Goal: Task Accomplishment & Management: Manage account settings

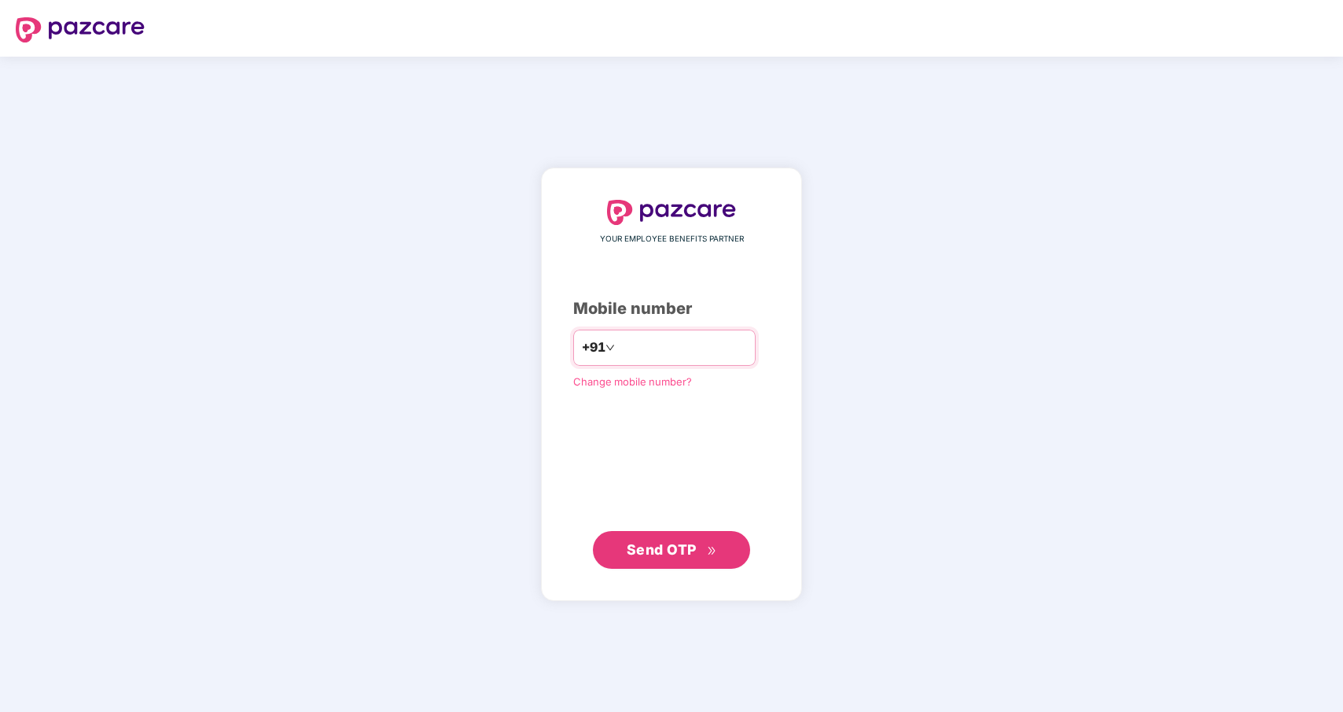
click at [641, 350] on input "number" at bounding box center [682, 347] width 129 height 25
type input "**********"
click at [691, 567] on button "Send OTP" at bounding box center [671, 550] width 157 height 38
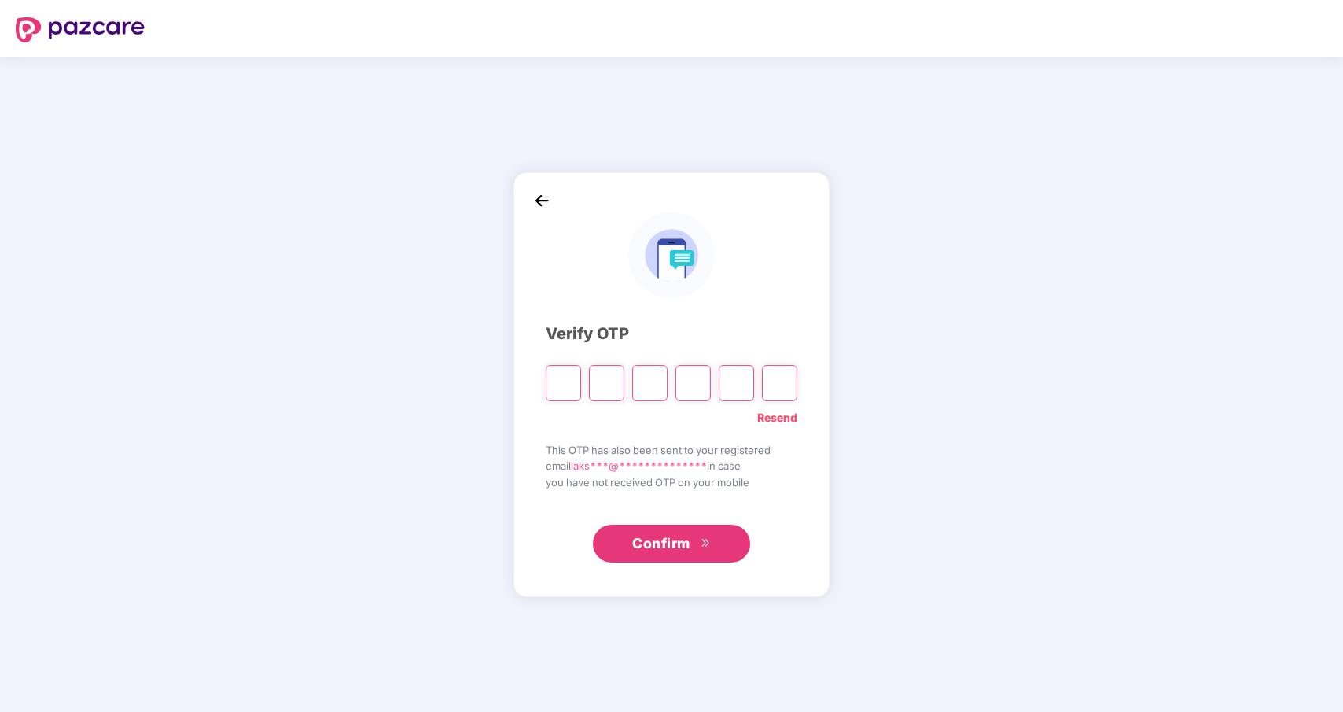
click at [559, 388] on input "Please enter verification code. Digit 1" at bounding box center [563, 383] width 35 height 36
type input "*"
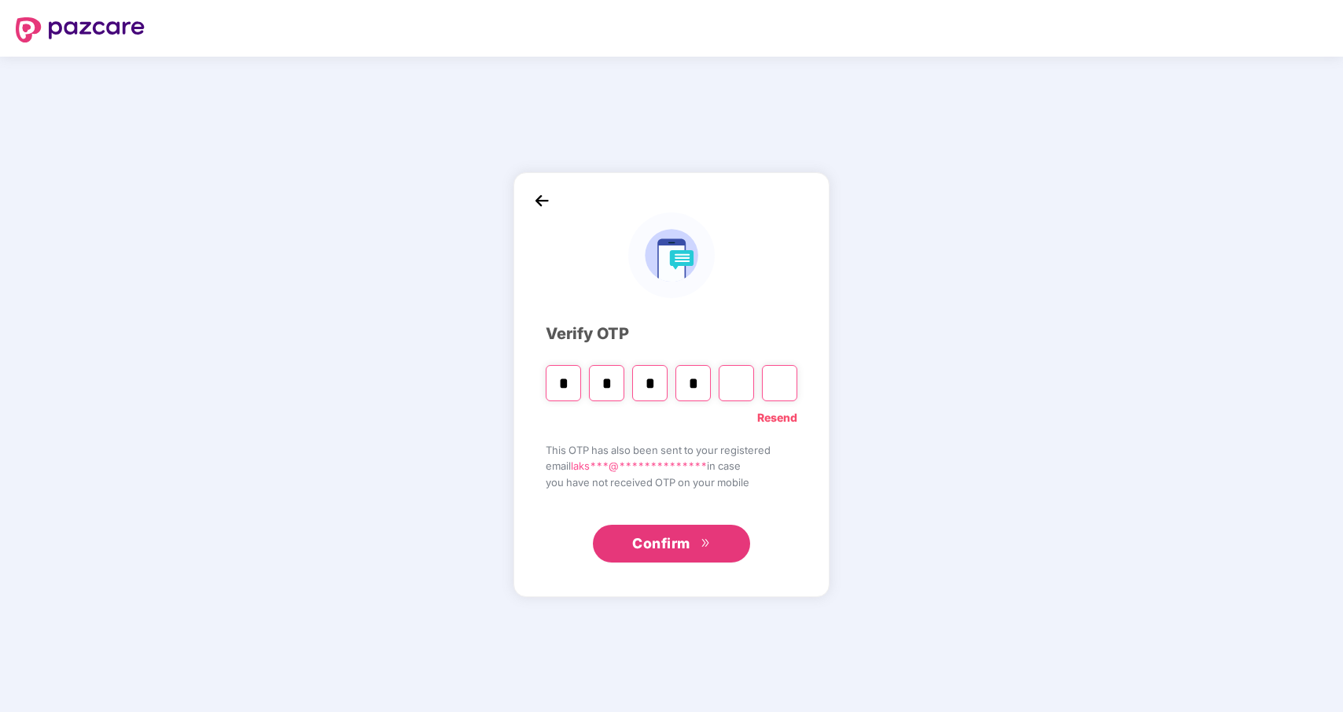
type input "*"
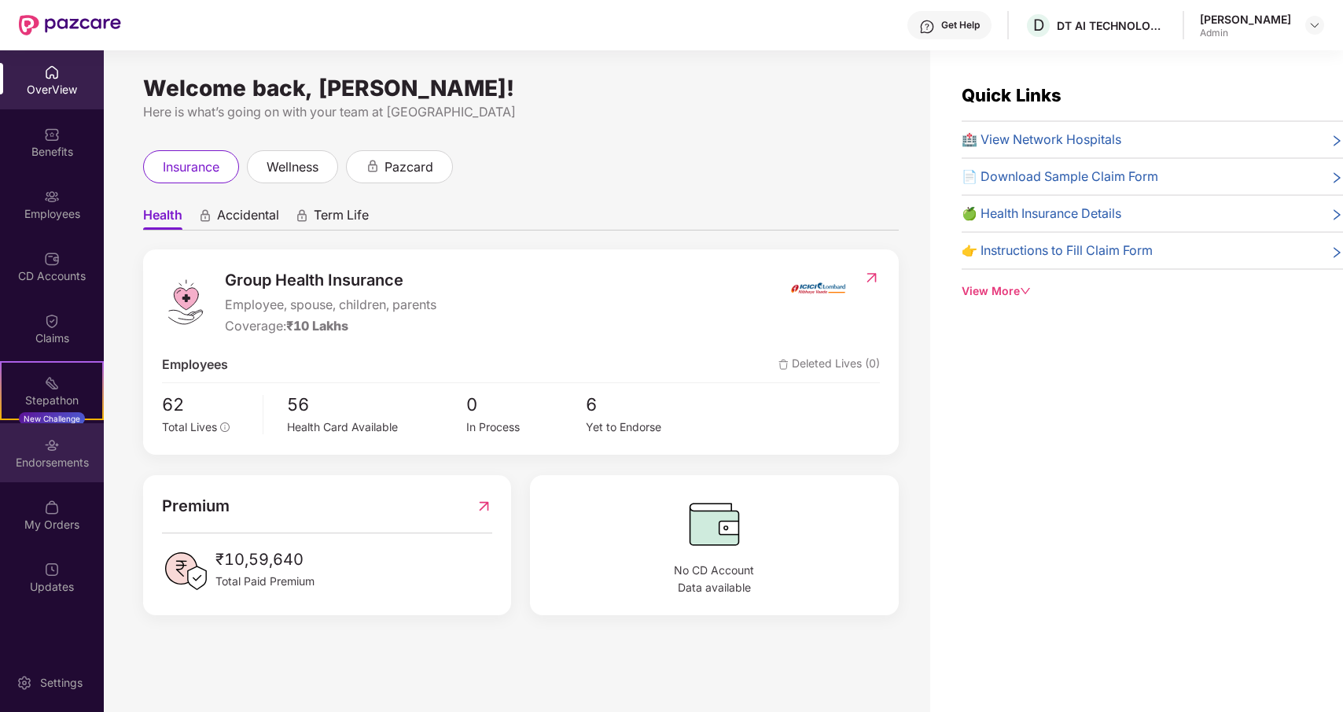
click at [42, 466] on div "Endorsements" at bounding box center [52, 462] width 104 height 16
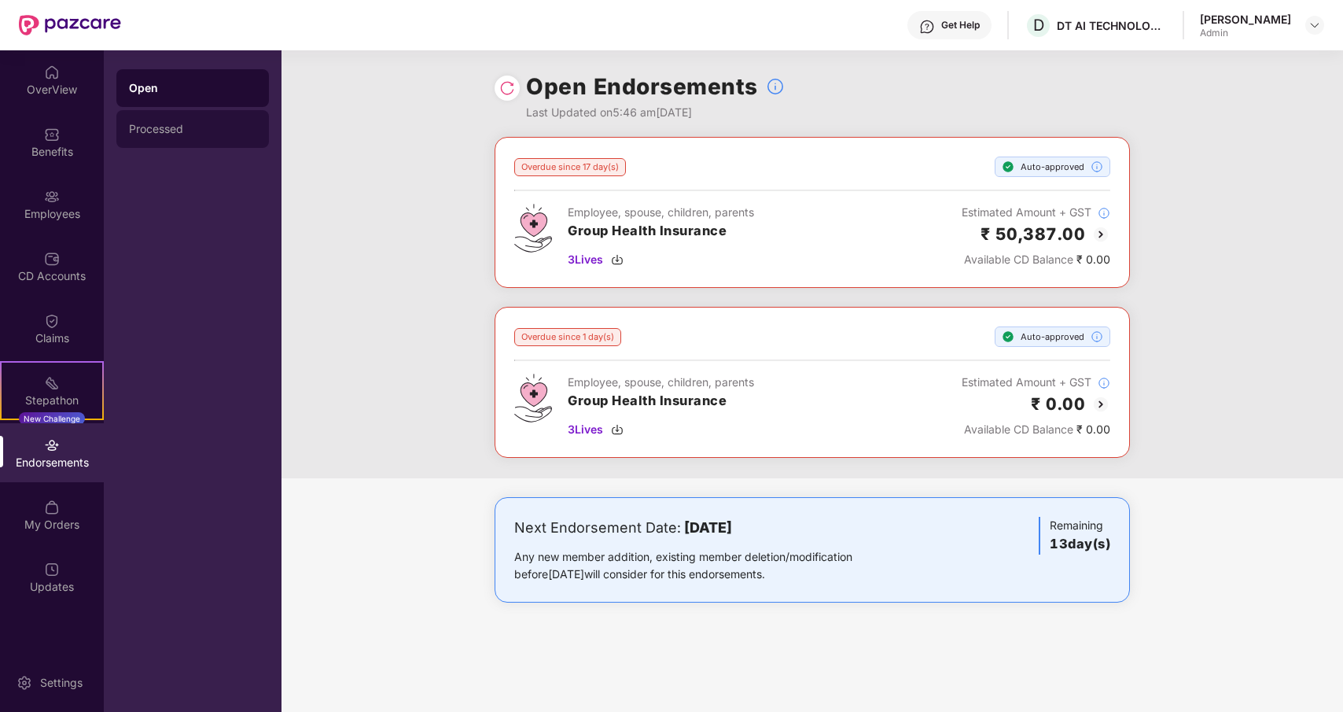
click at [161, 129] on div "Processed" at bounding box center [192, 129] width 127 height 13
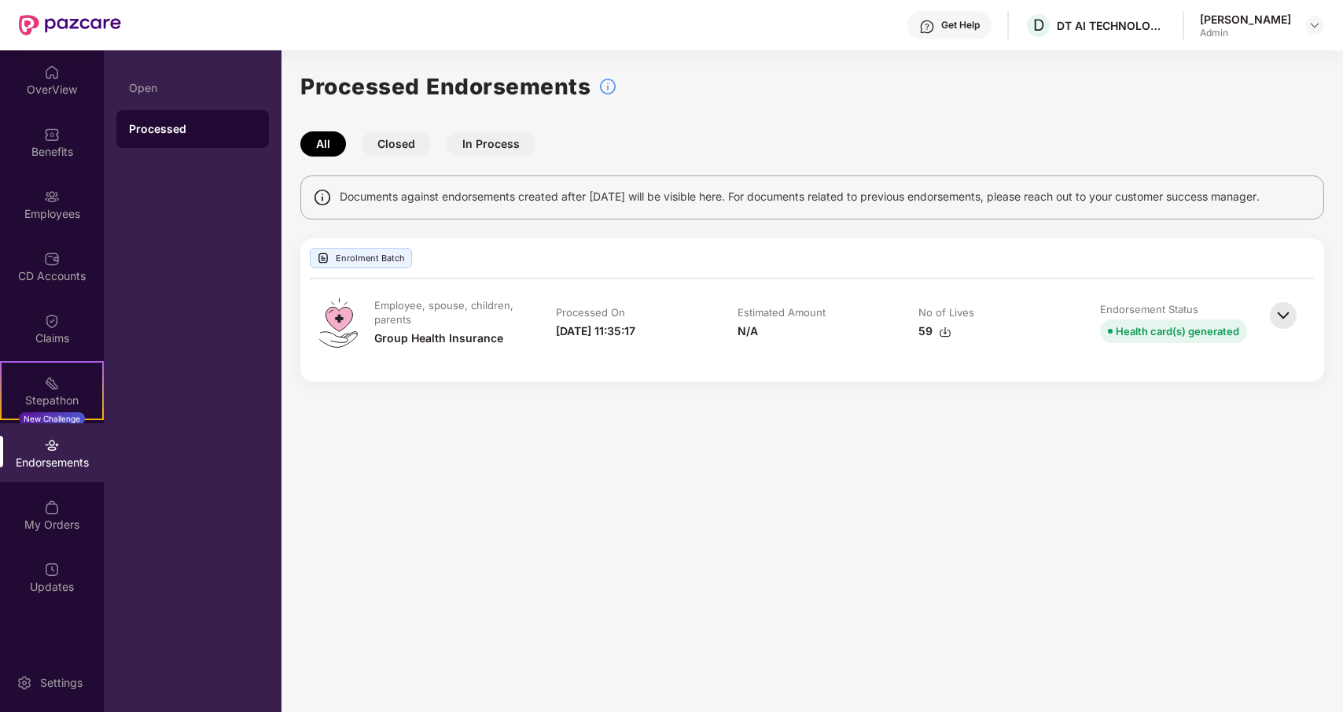
click at [499, 145] on button "In Process" at bounding box center [491, 143] width 89 height 25
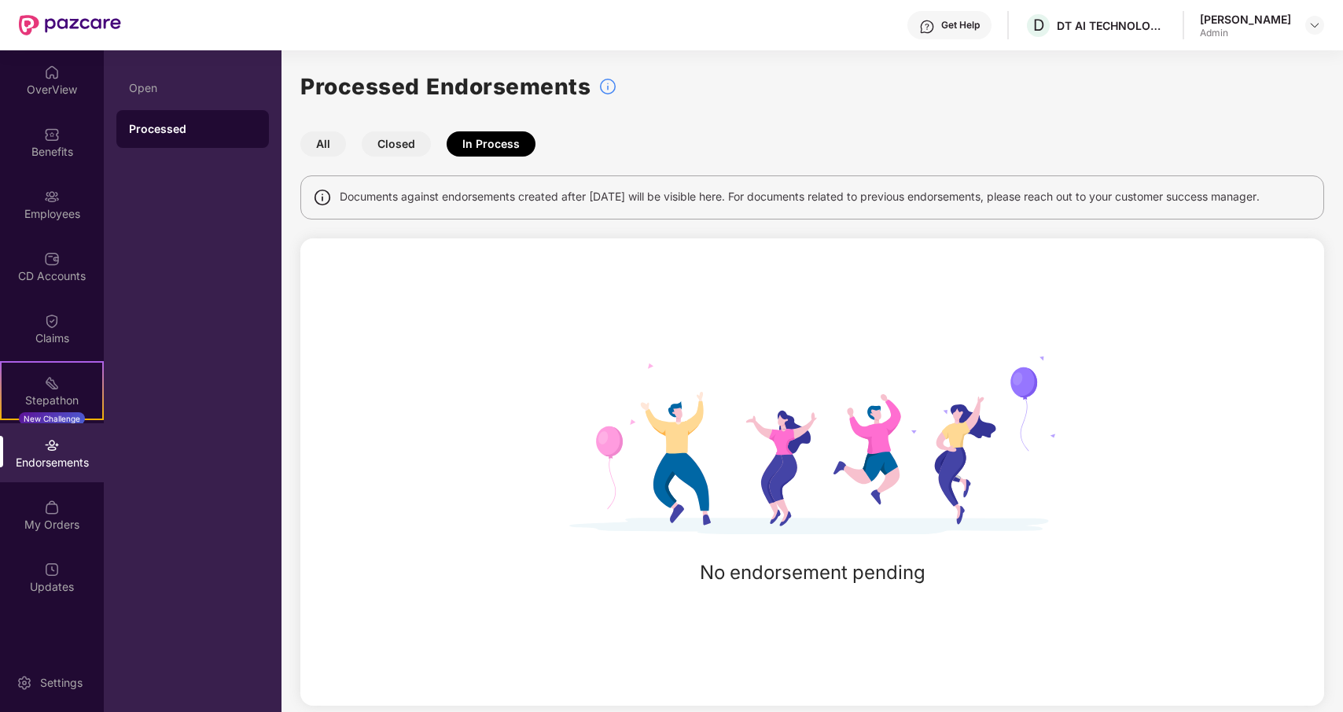
click at [381, 149] on button "Closed" at bounding box center [396, 143] width 69 height 25
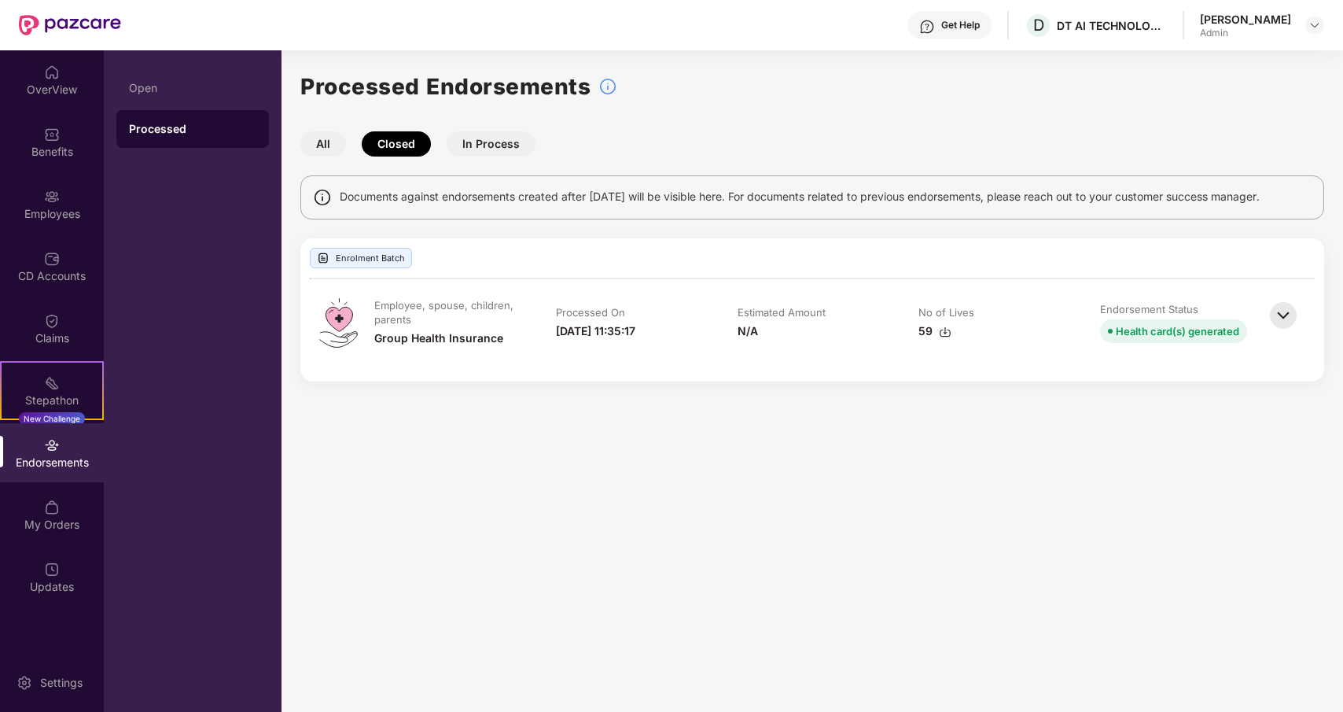
click at [1290, 314] on img at bounding box center [1283, 315] width 35 height 35
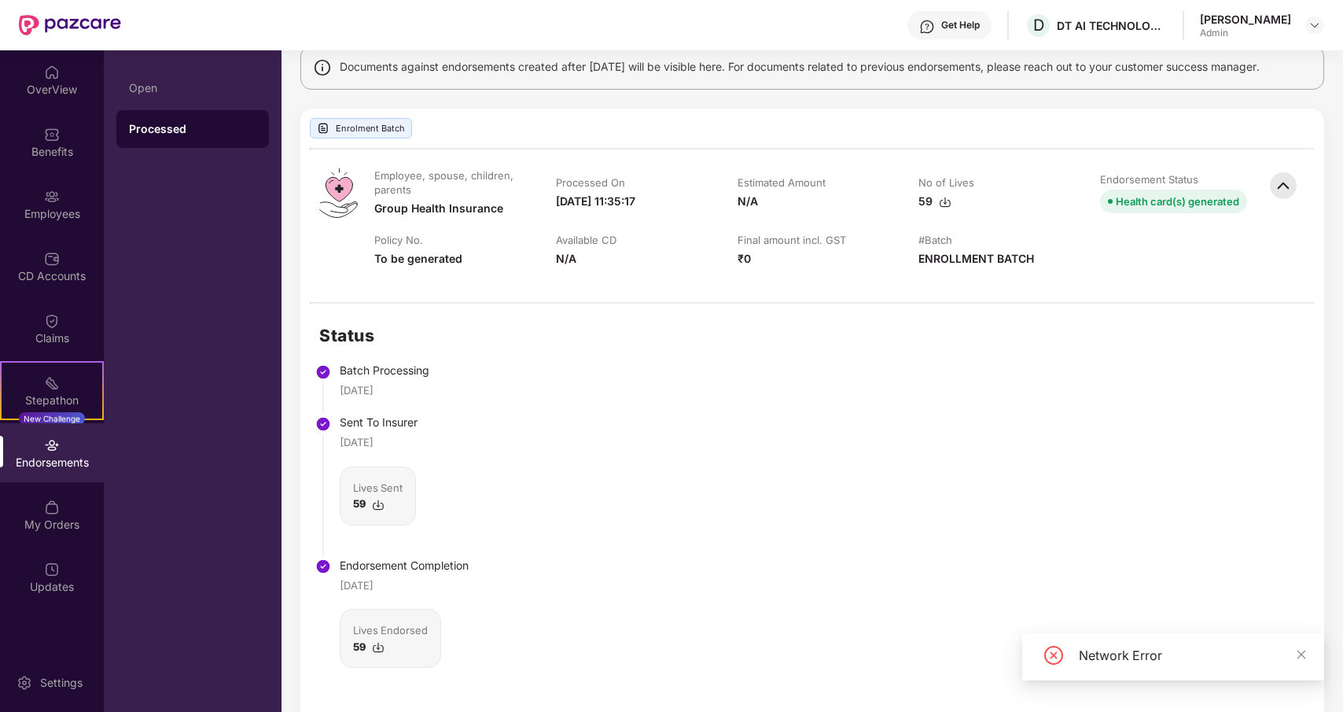
scroll to position [160, 0]
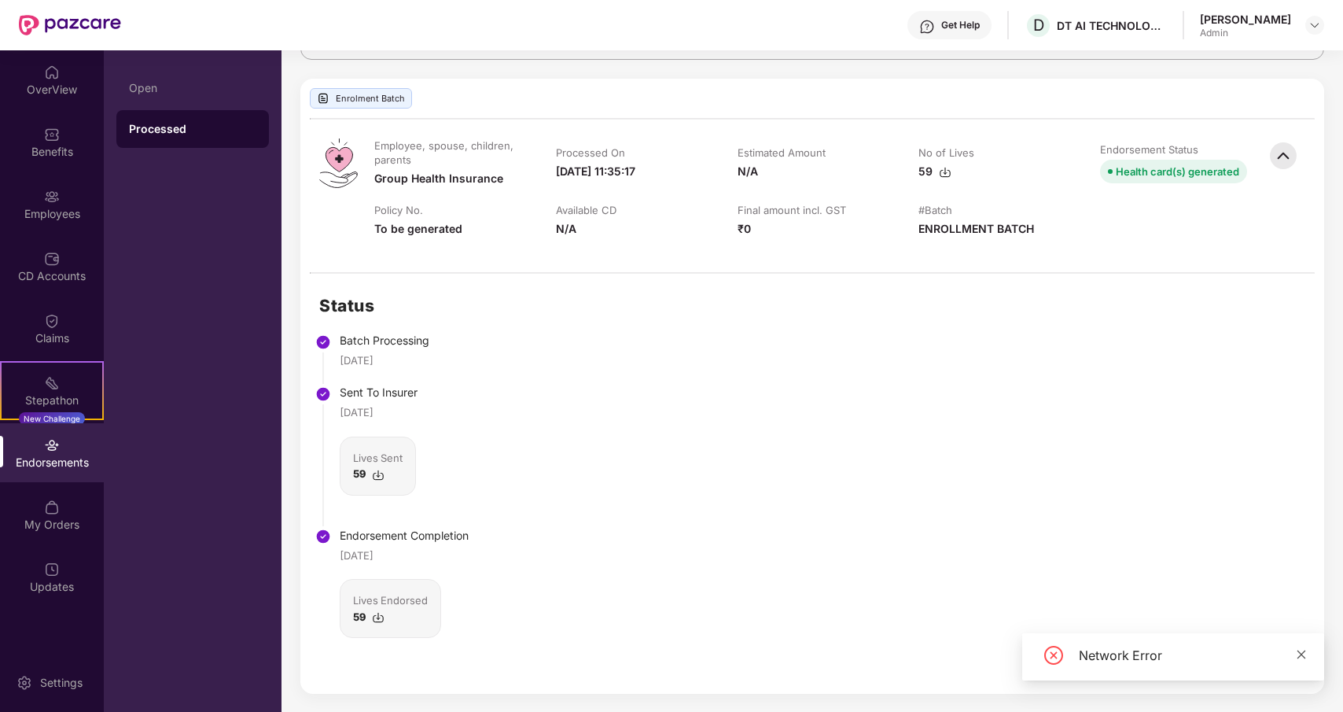
click at [1302, 657] on icon "close" at bounding box center [1301, 654] width 11 height 11
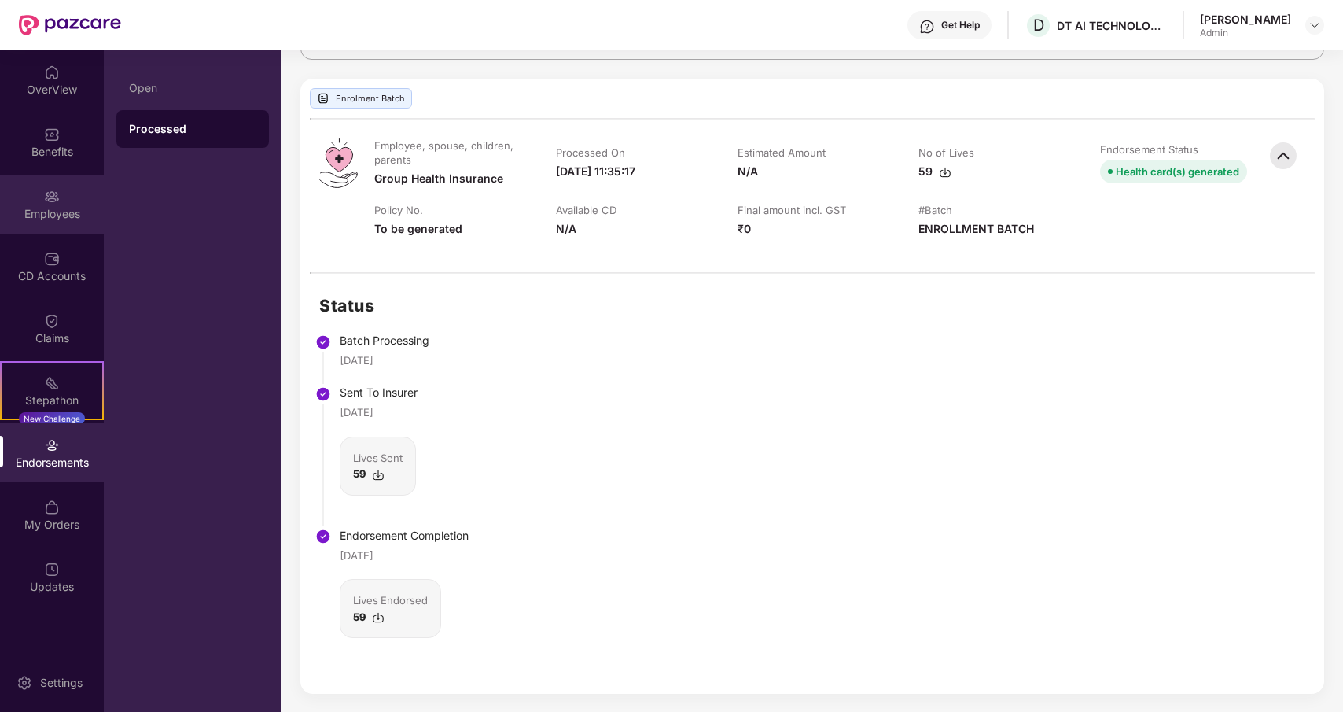
click at [42, 207] on div "Employees" at bounding box center [52, 214] width 104 height 16
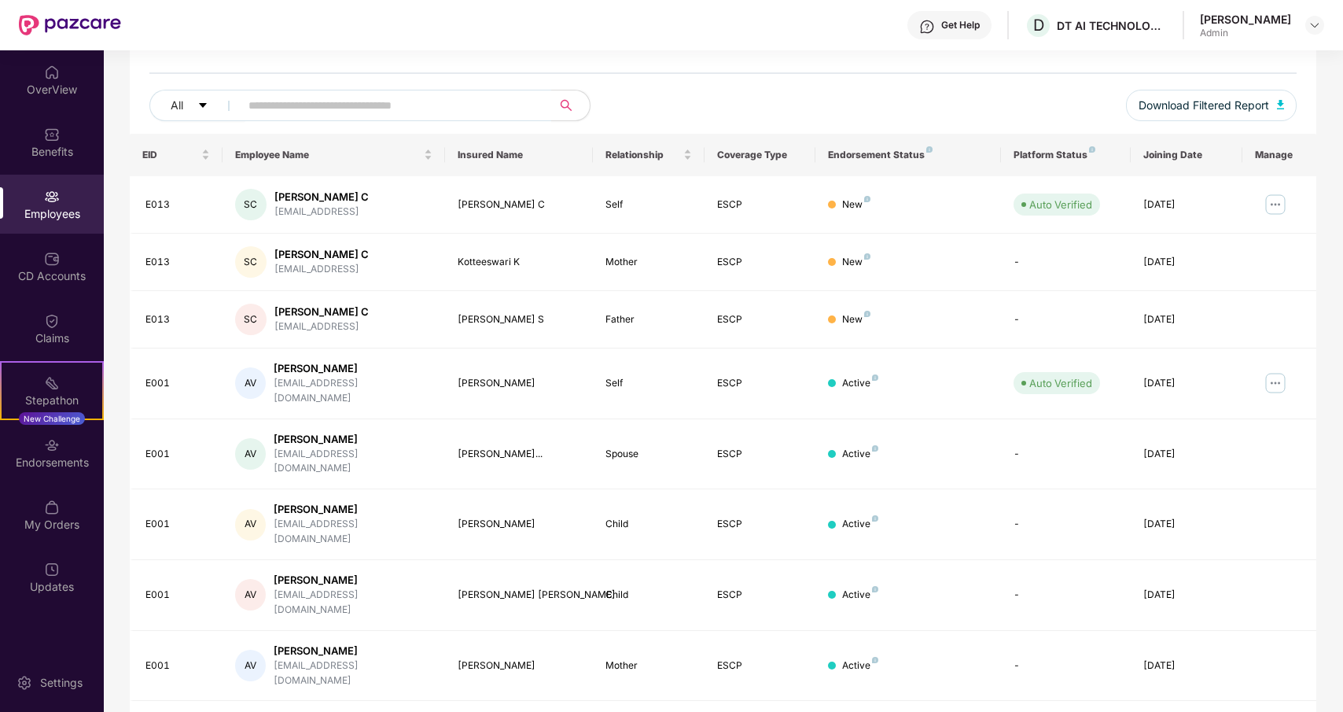
scroll to position [255, 0]
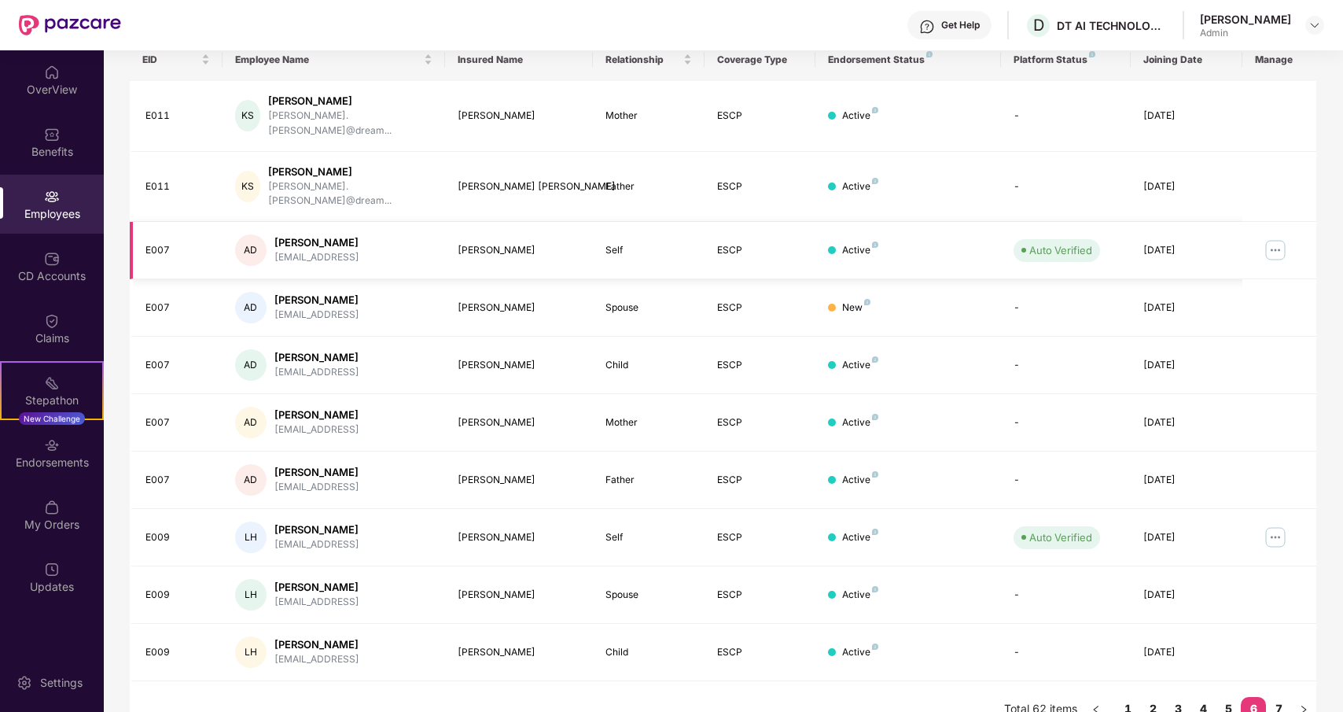
click at [1278, 237] on img at bounding box center [1275, 249] width 25 height 25
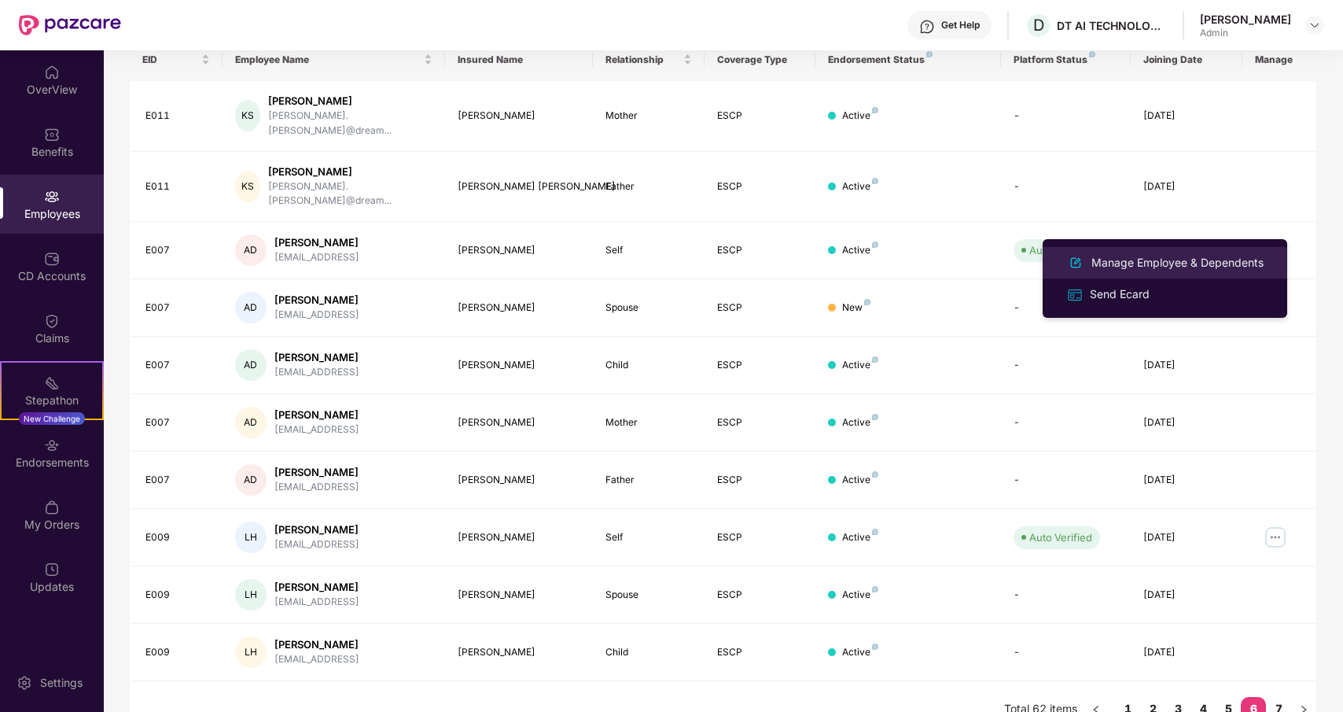
click at [1163, 264] on div "Manage Employee & Dependents" at bounding box center [1177, 262] width 178 height 17
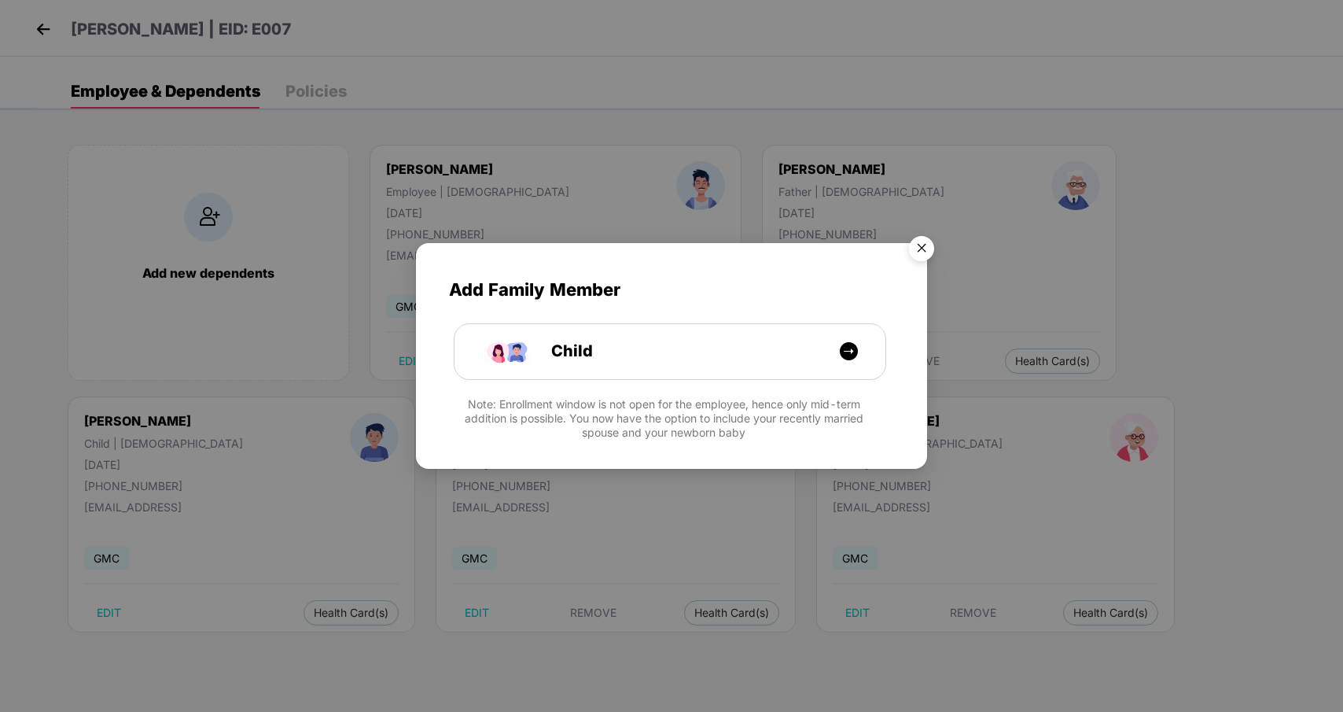
click at [929, 245] on img "Close" at bounding box center [922, 251] width 44 height 44
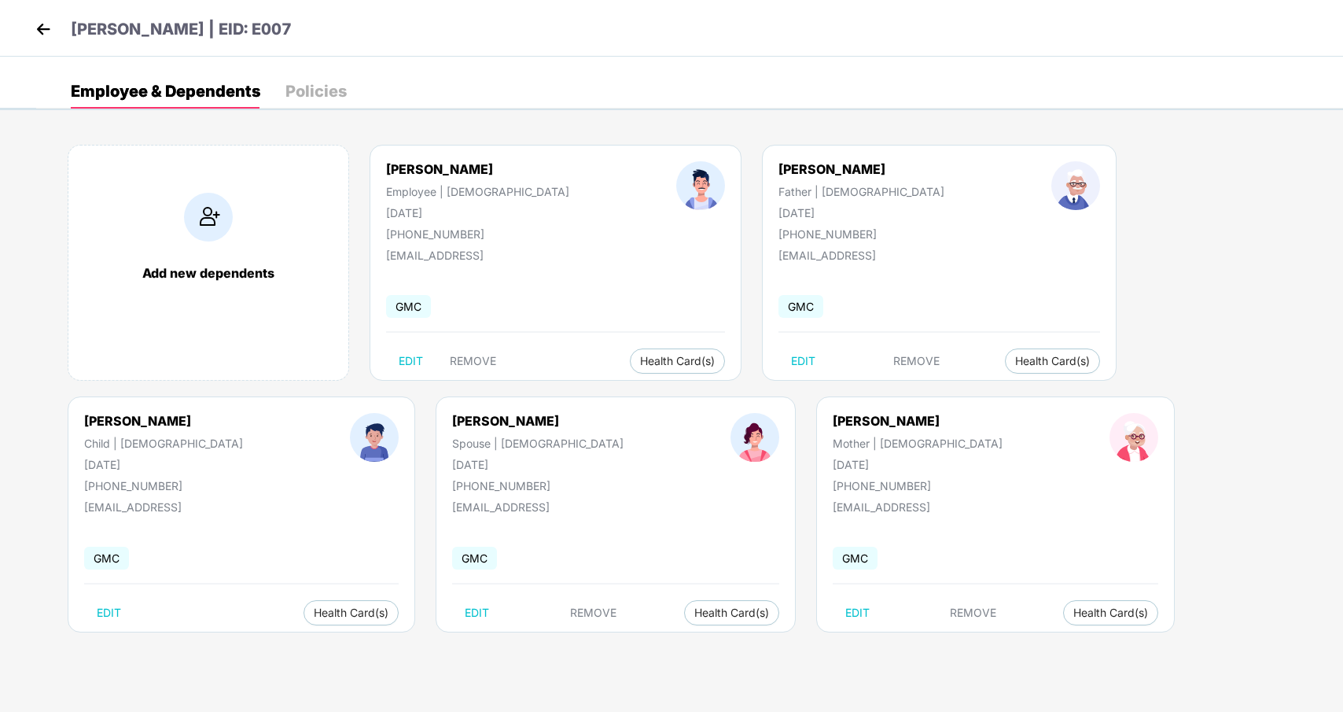
click at [46, 22] on img at bounding box center [43, 29] width 24 height 24
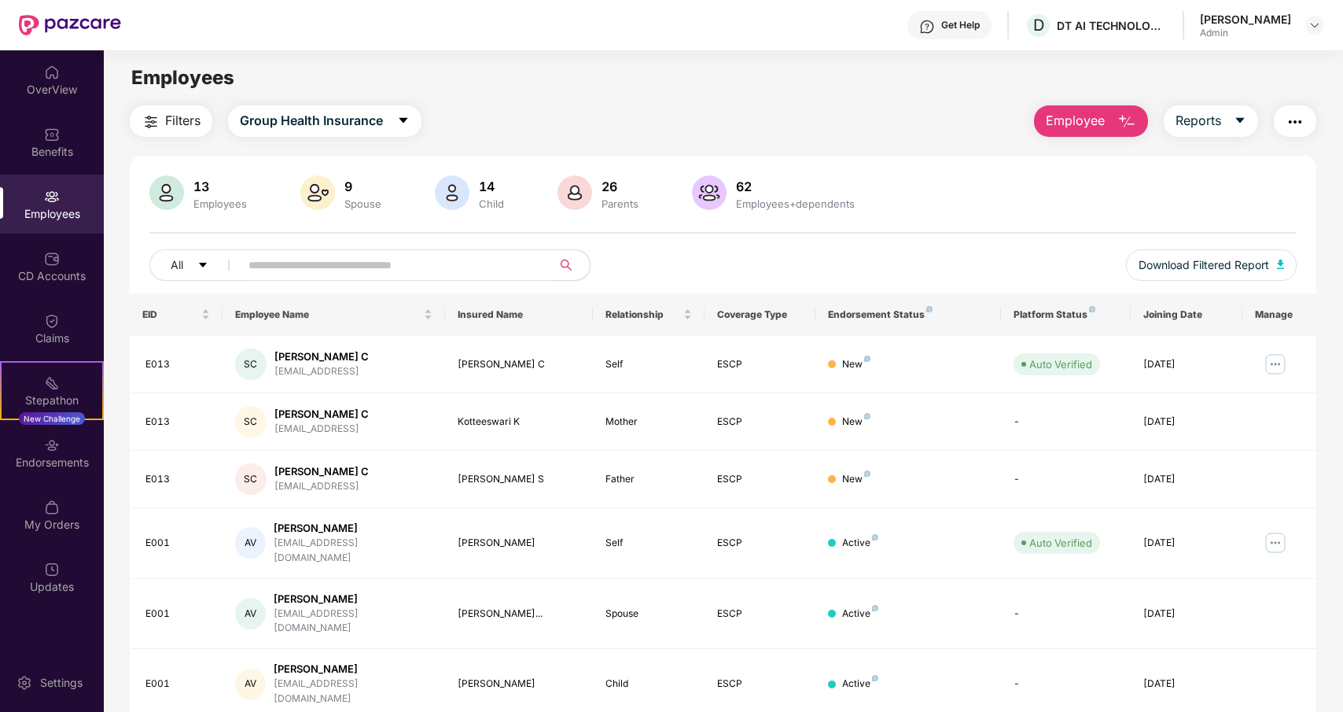
click at [365, 258] on input "text" at bounding box center [389, 265] width 282 height 24
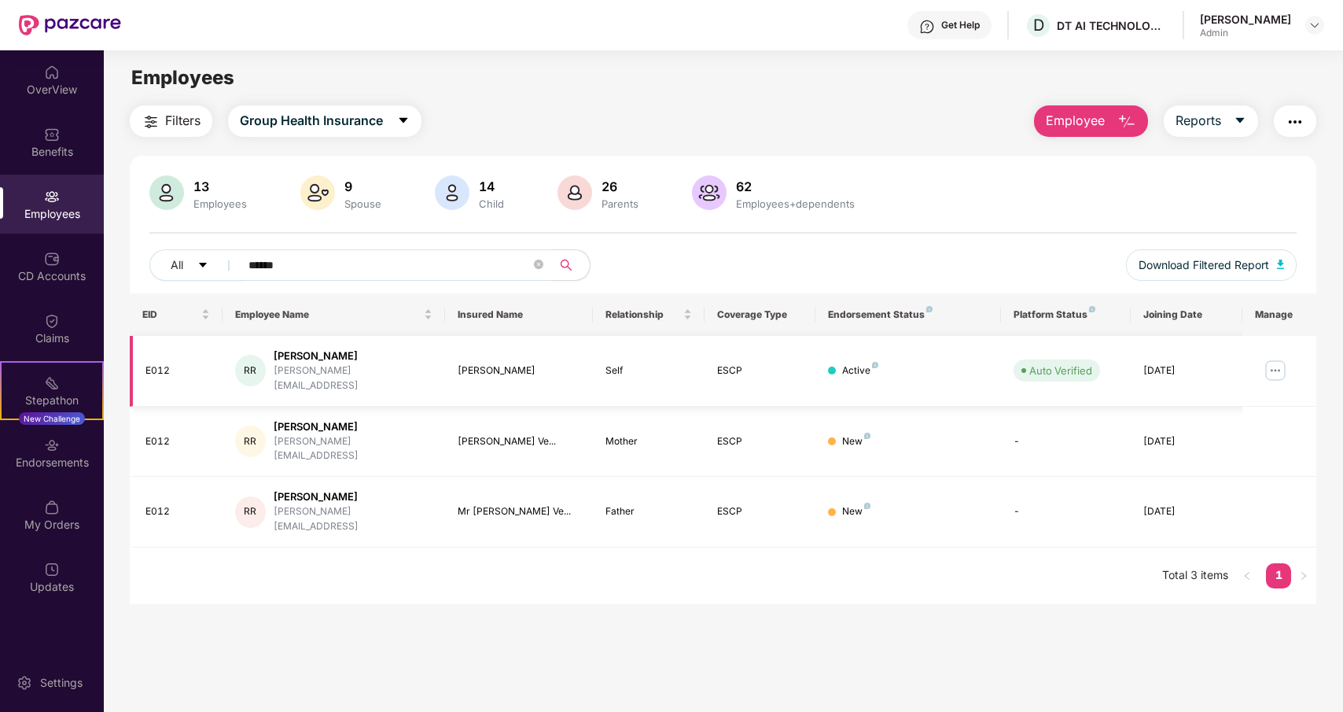
type input "******"
click at [1273, 362] on img at bounding box center [1275, 370] width 25 height 25
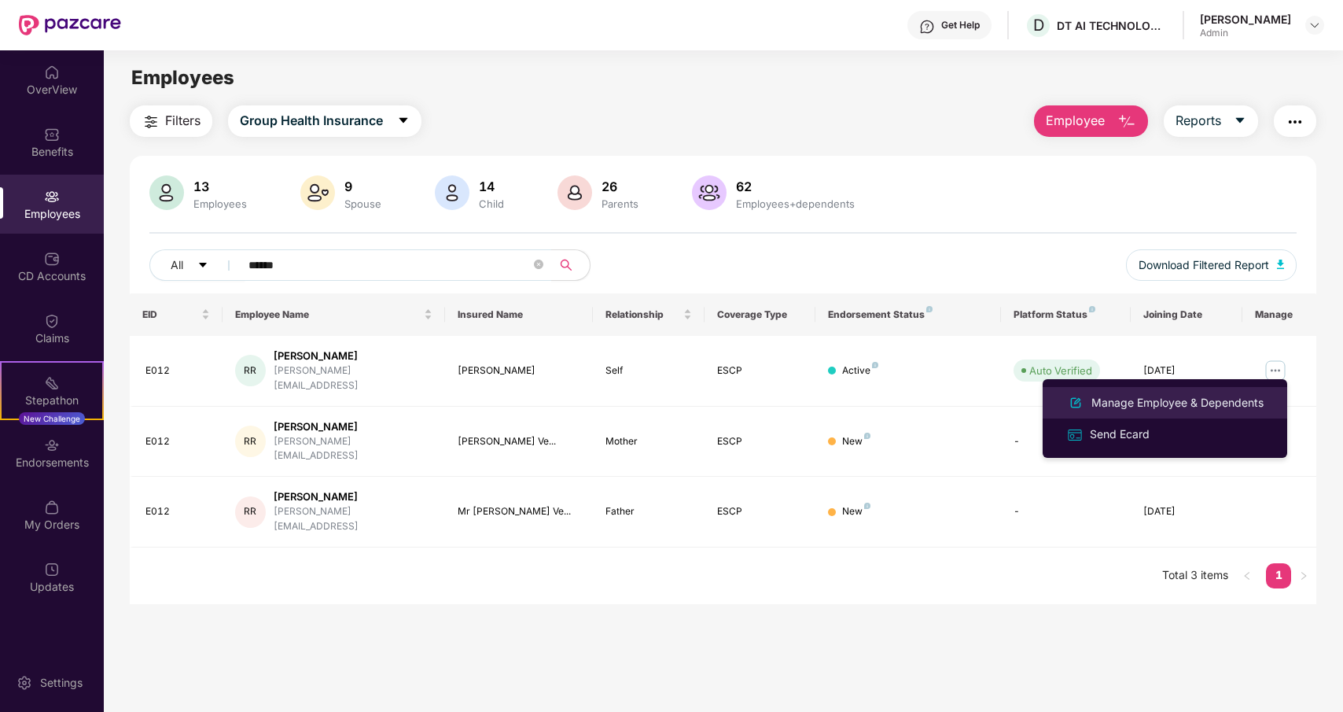
click at [1186, 397] on div "Manage Employee & Dependents" at bounding box center [1177, 402] width 178 height 17
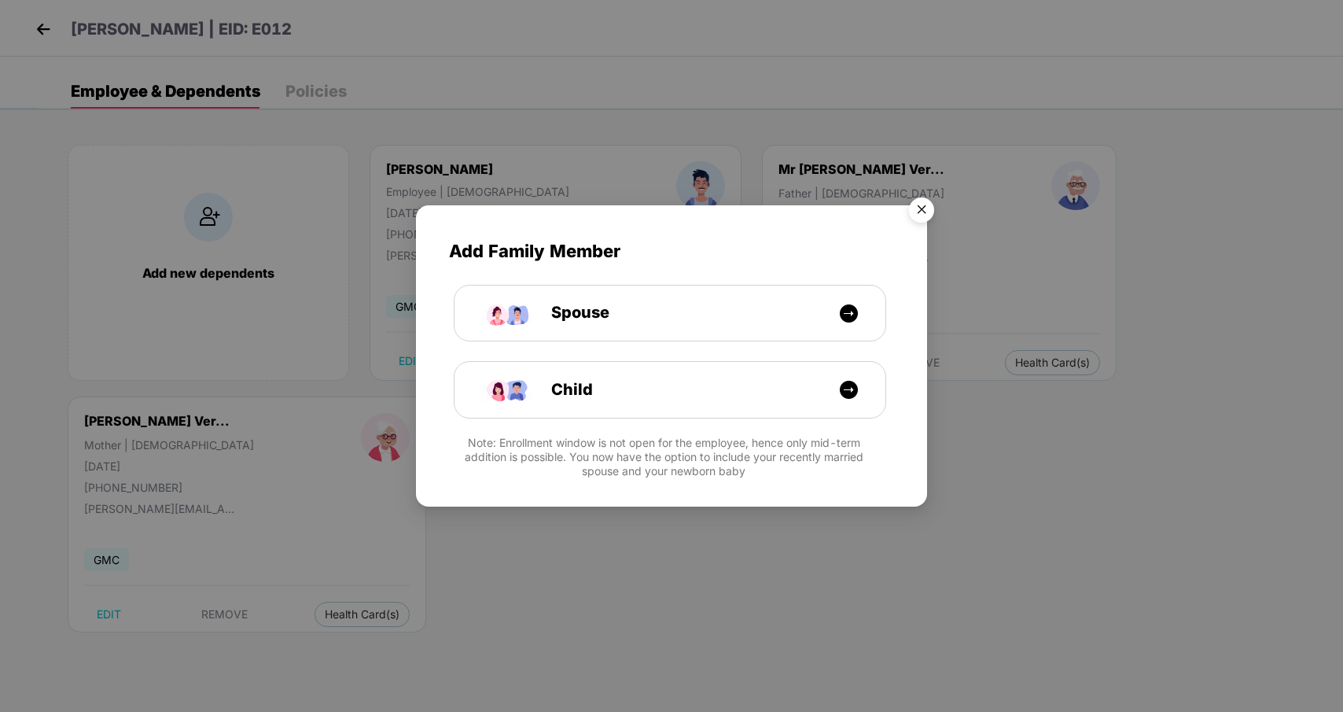
click at [925, 215] on img "Close" at bounding box center [922, 212] width 44 height 44
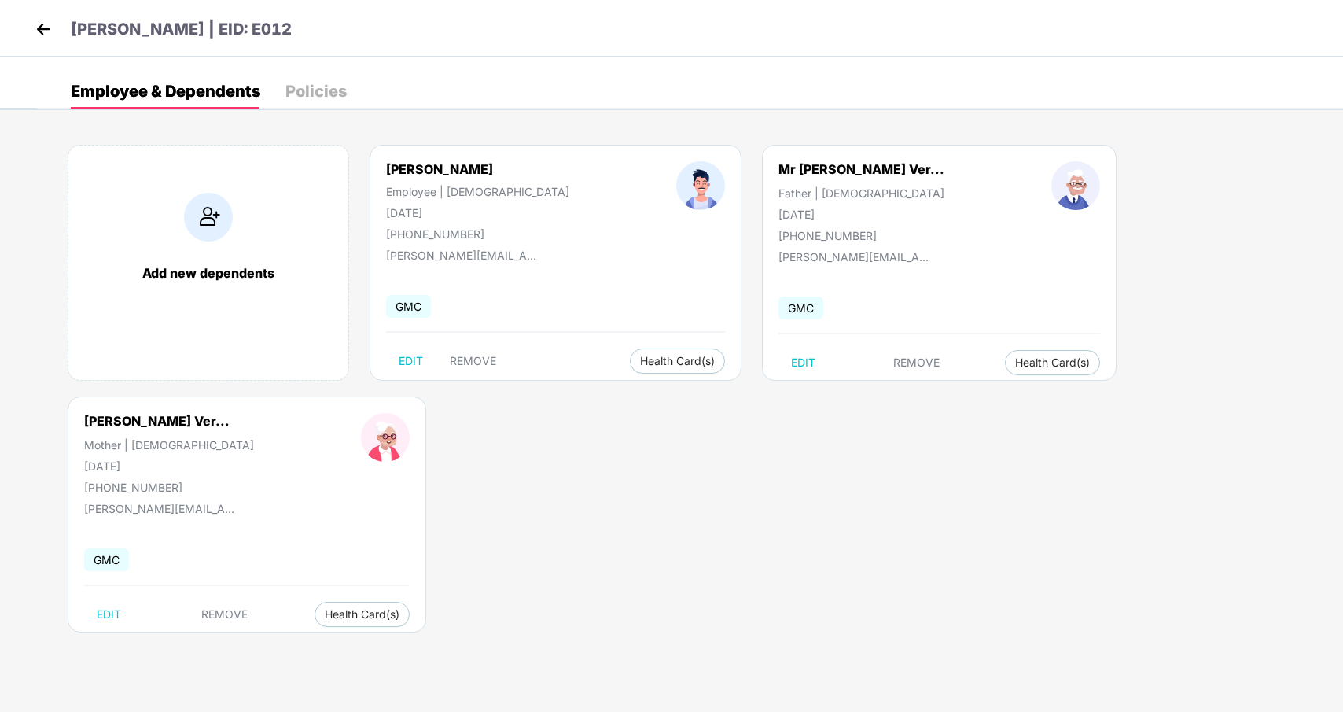
click at [38, 28] on img at bounding box center [43, 29] width 24 height 24
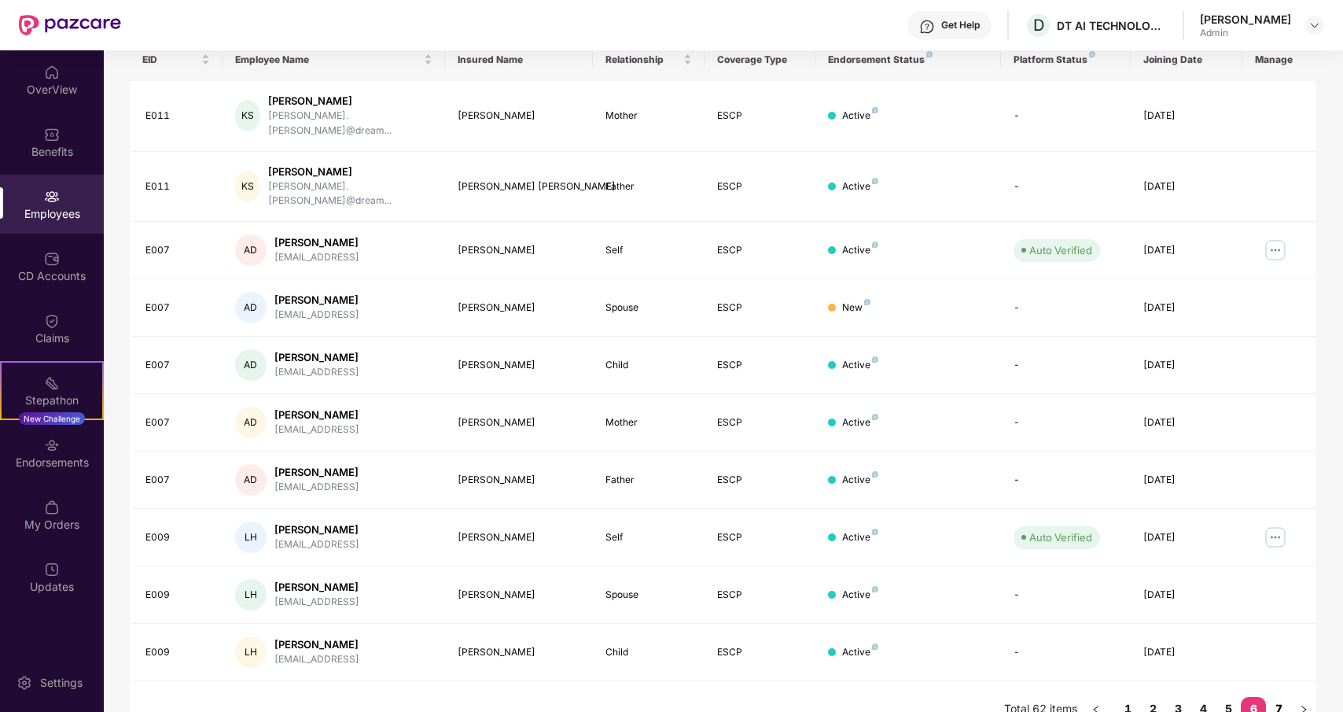
click at [1278, 697] on link "7" at bounding box center [1278, 709] width 25 height 24
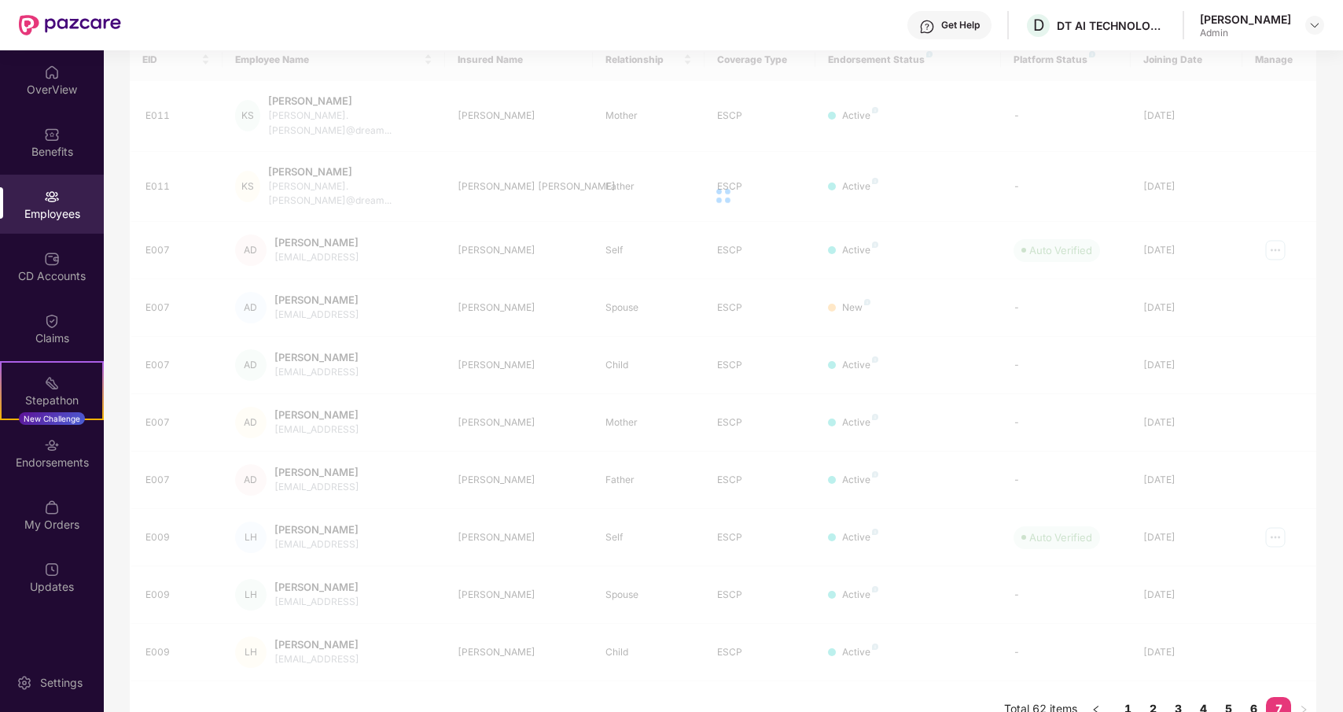
scroll to position [50, 0]
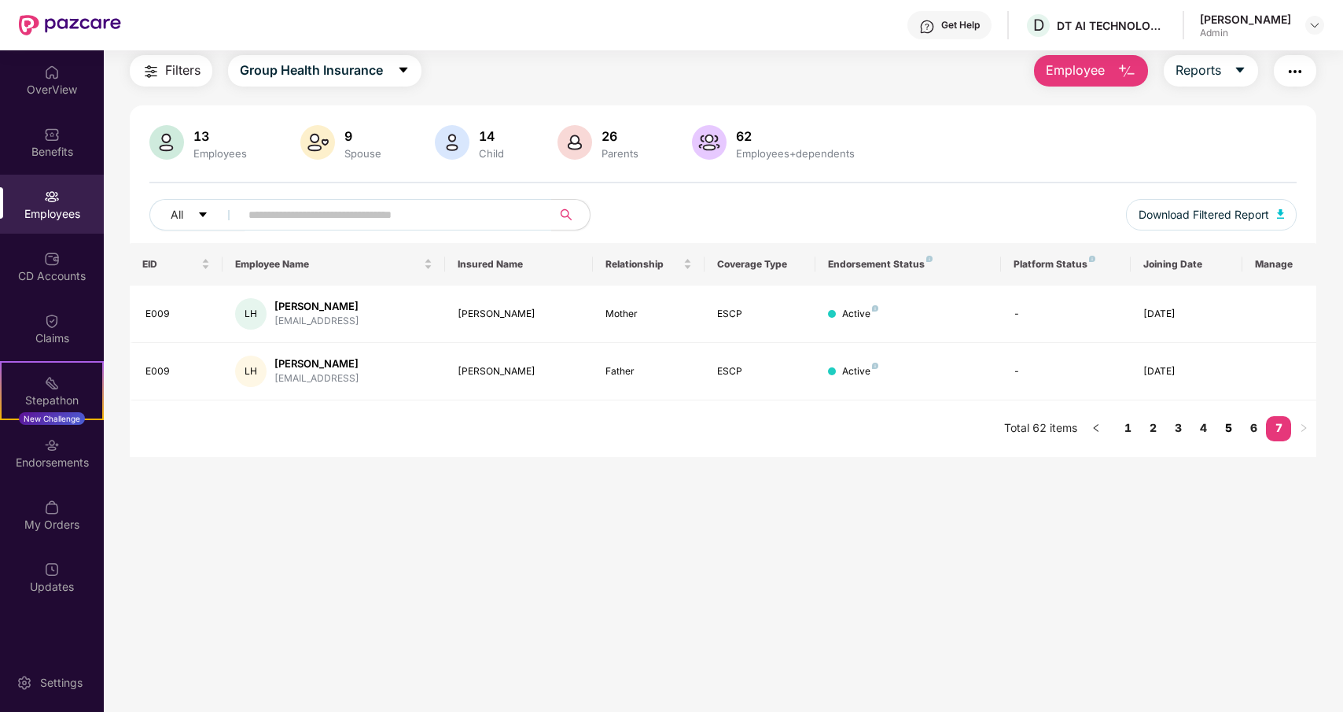
click at [1229, 423] on link "5" at bounding box center [1228, 428] width 25 height 24
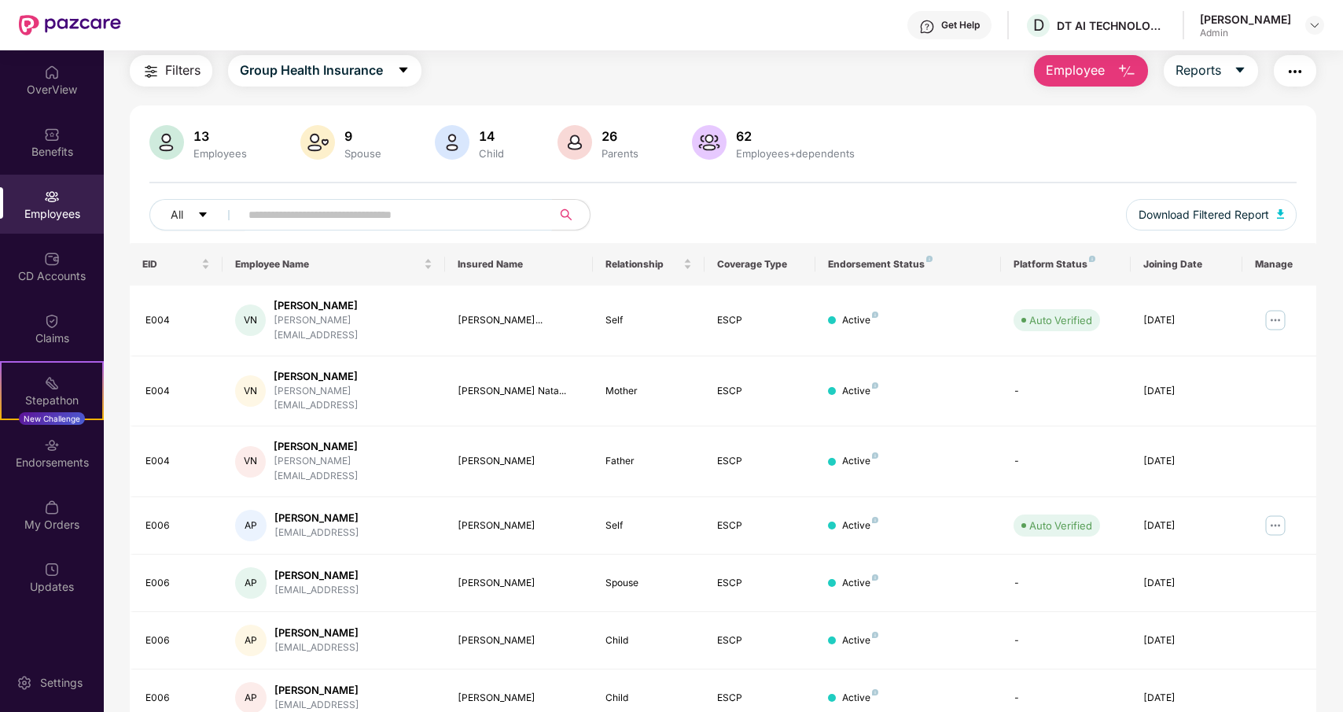
click at [414, 210] on input "text" at bounding box center [389, 215] width 282 height 24
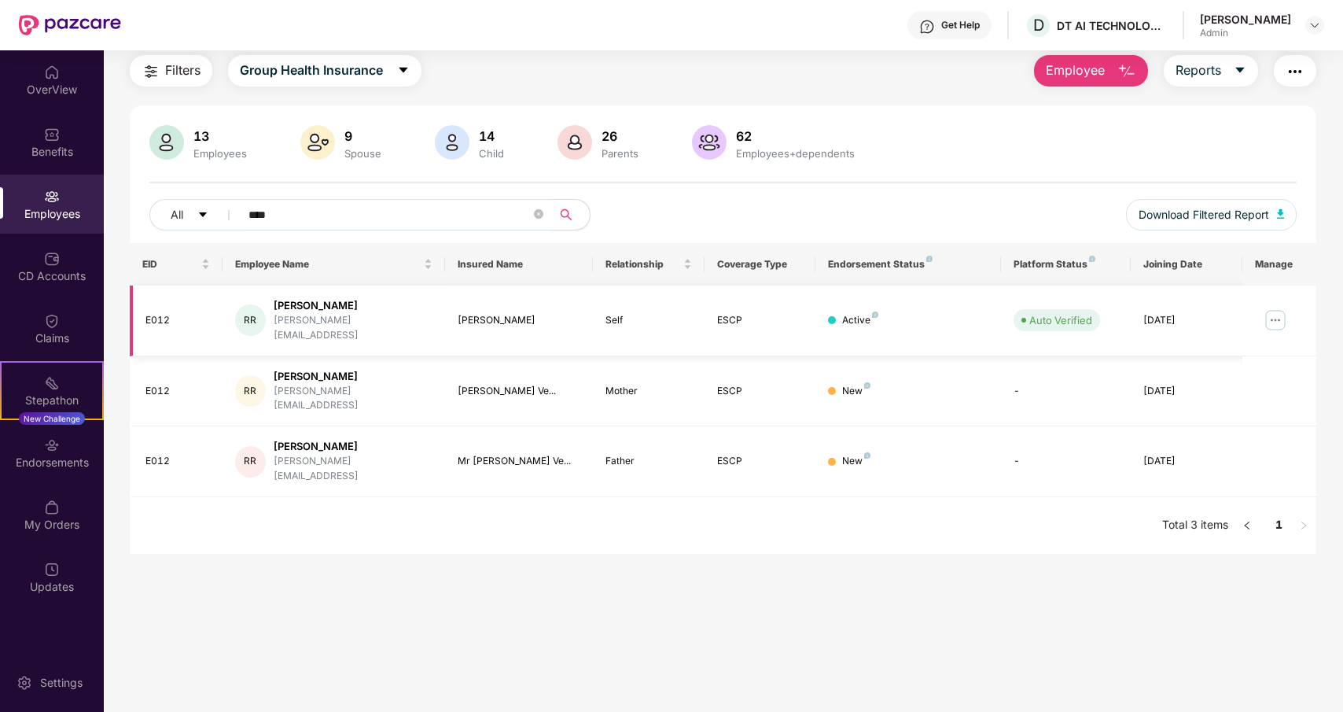
type input "****"
click at [1274, 317] on img at bounding box center [1275, 319] width 25 height 25
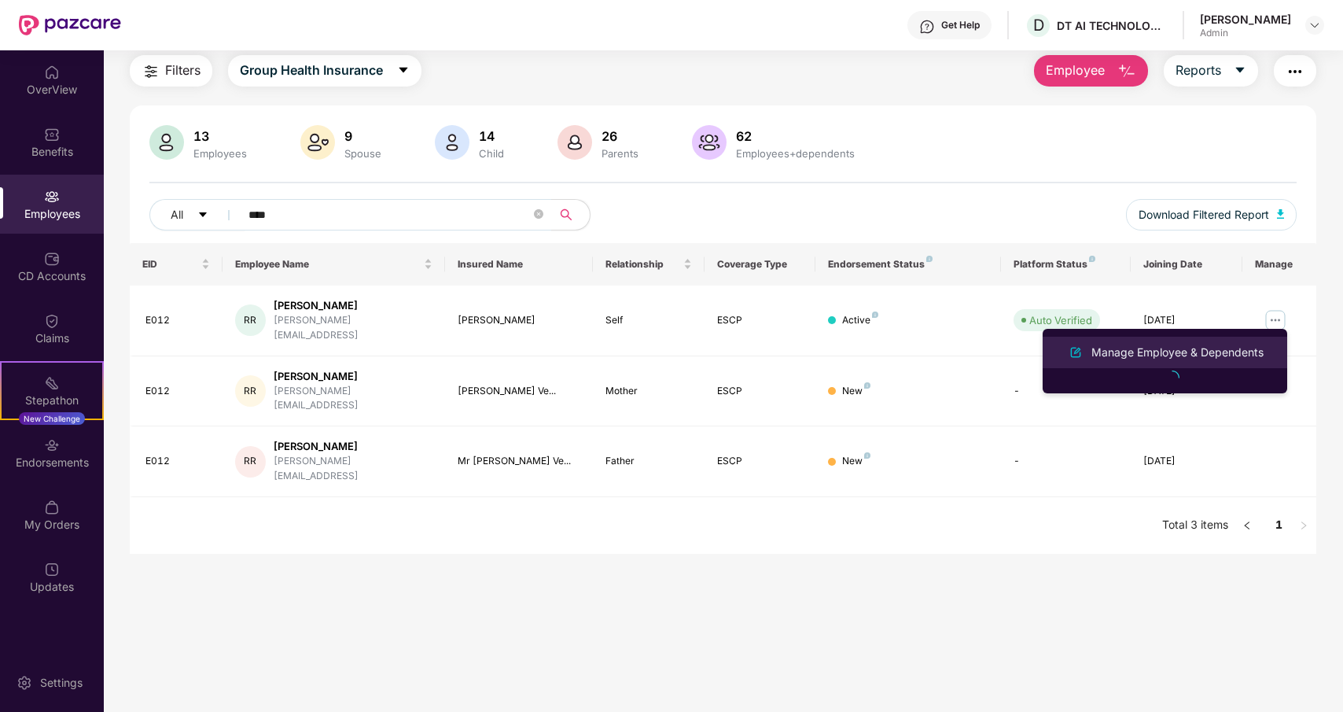
click at [1136, 350] on div "Manage Employee & Dependents" at bounding box center [1177, 352] width 178 height 17
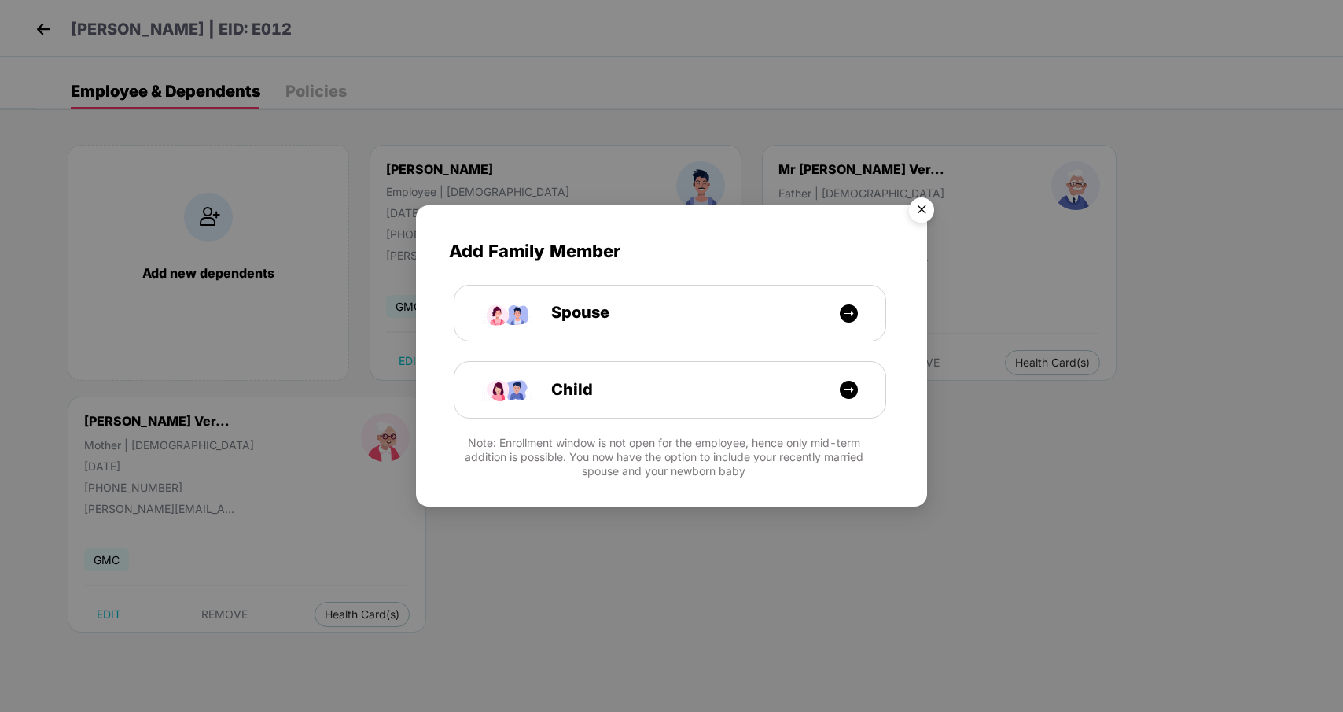
click at [917, 212] on img "Close" at bounding box center [922, 212] width 44 height 44
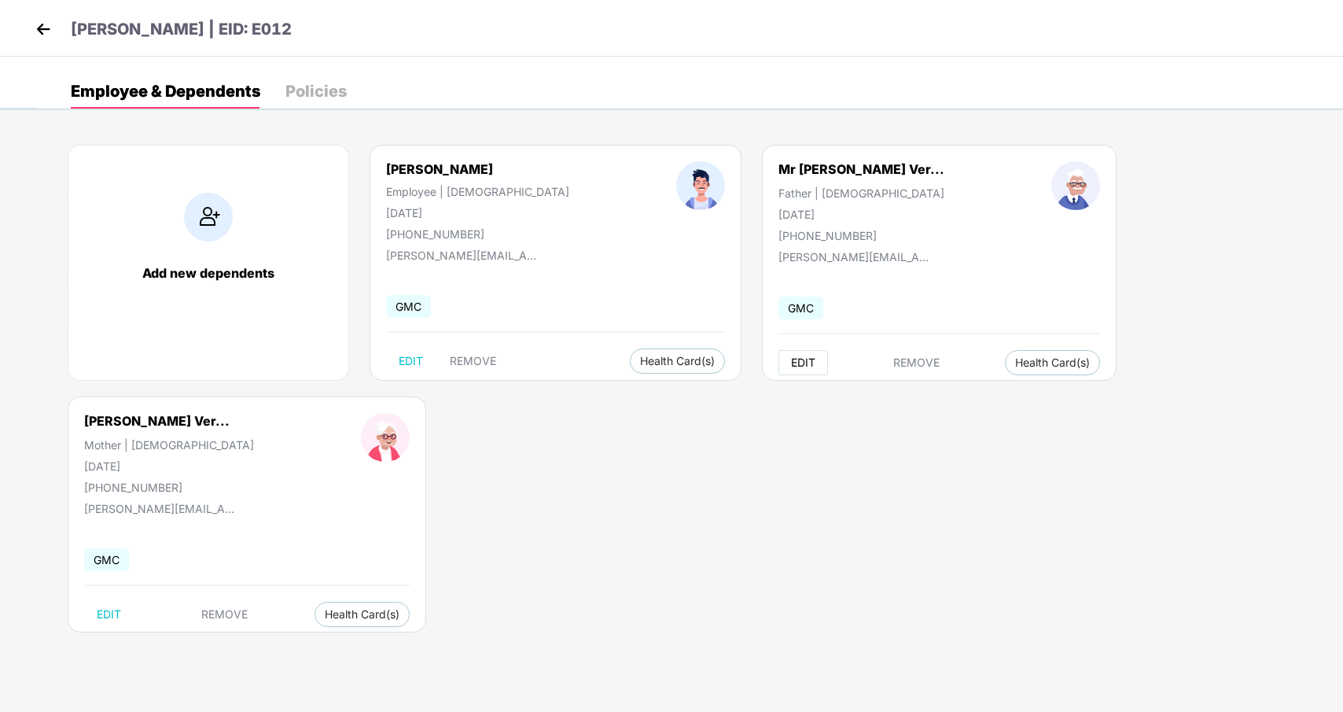
click at [791, 362] on span "EDIT" at bounding box center [803, 362] width 24 height 13
select select "******"
select select "****"
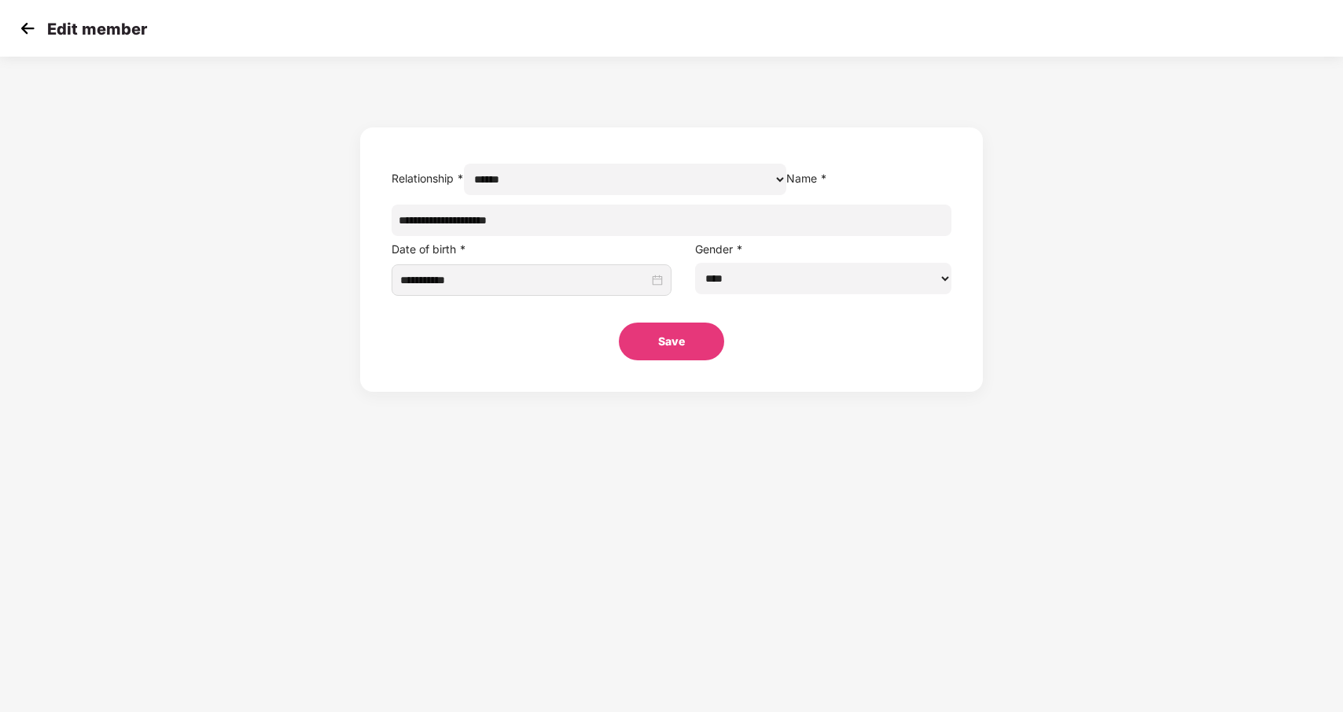
click at [17, 23] on img at bounding box center [28, 29] width 24 height 24
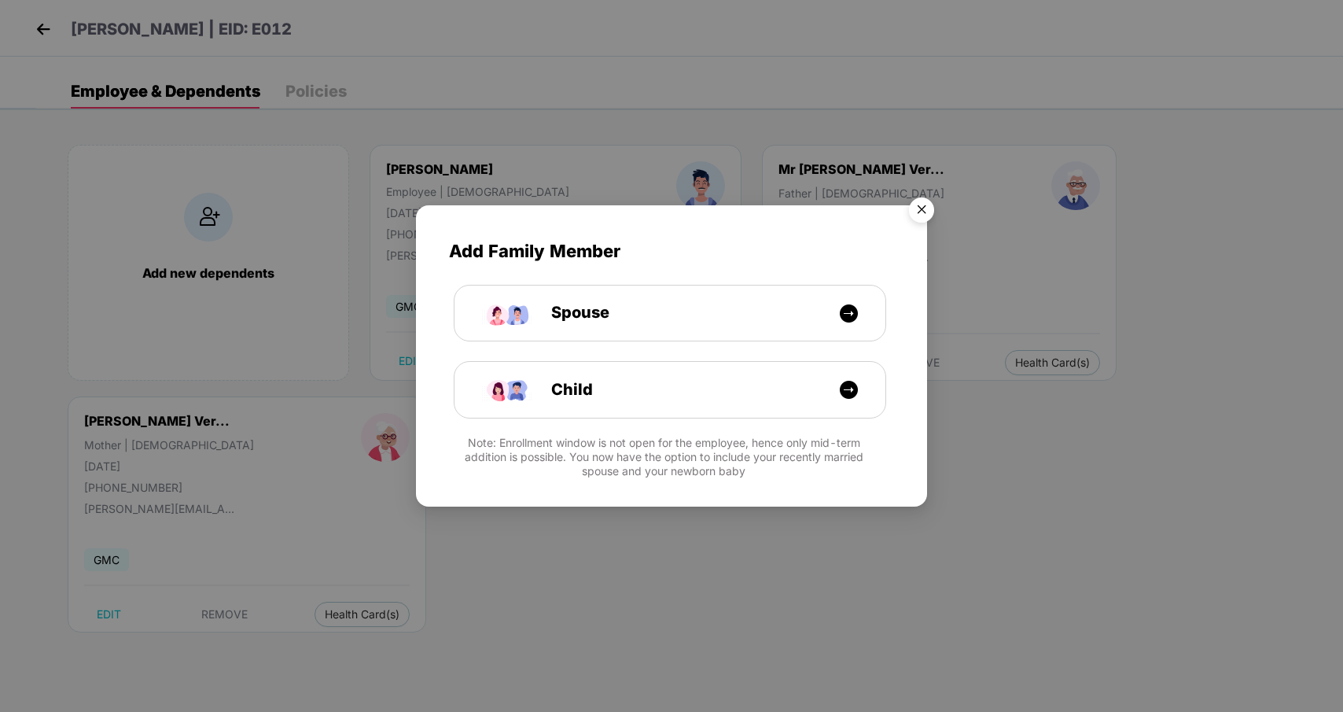
click at [925, 198] on img "Close" at bounding box center [922, 212] width 44 height 44
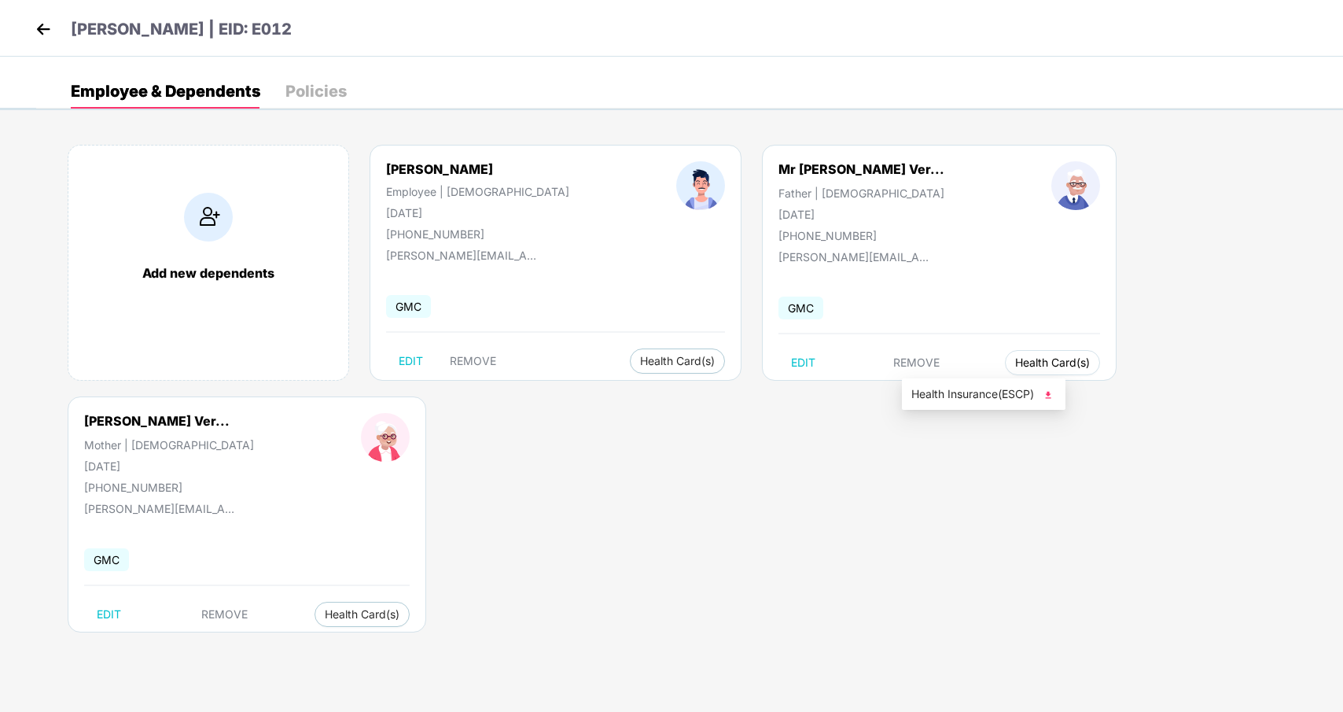
click at [1015, 365] on span "Health Card(s)" at bounding box center [1052, 363] width 75 height 8
click at [949, 392] on span "Health Insurance(ESCP)" at bounding box center [983, 393] width 145 height 17
click at [36, 28] on img at bounding box center [43, 29] width 24 height 24
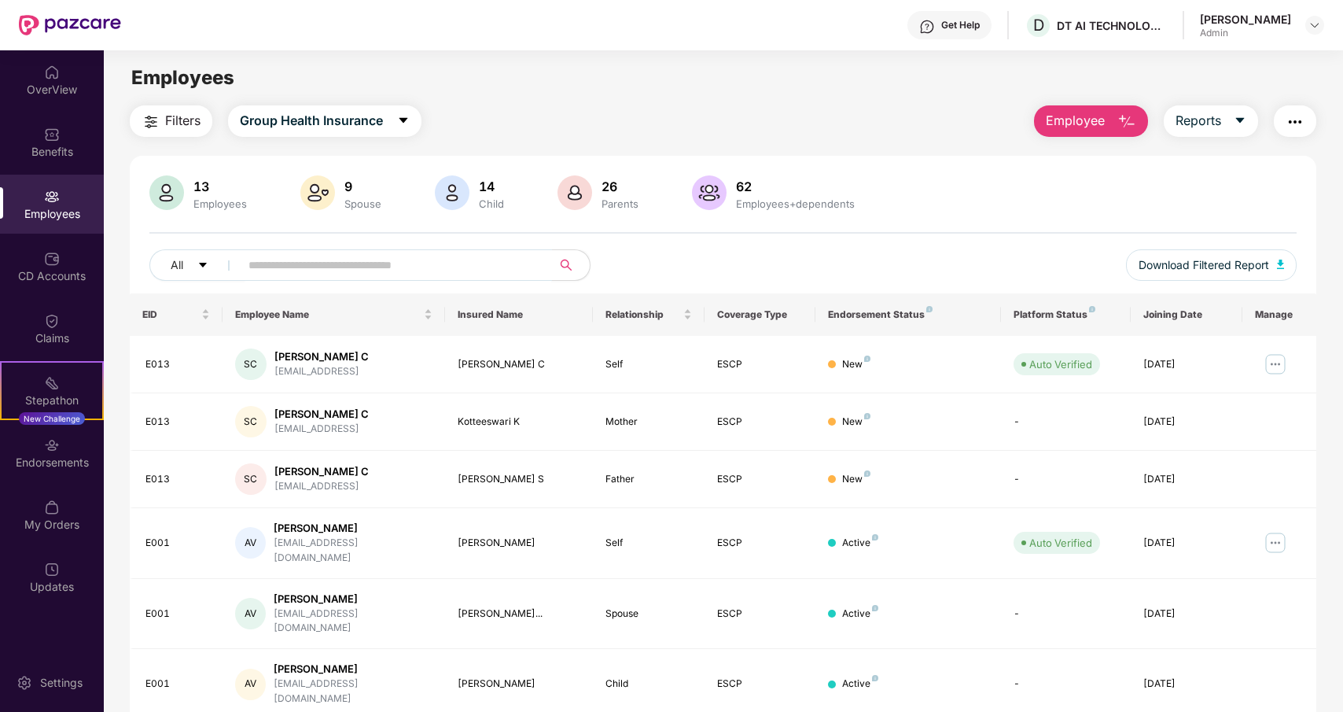
click at [362, 270] on input "text" at bounding box center [389, 265] width 282 height 24
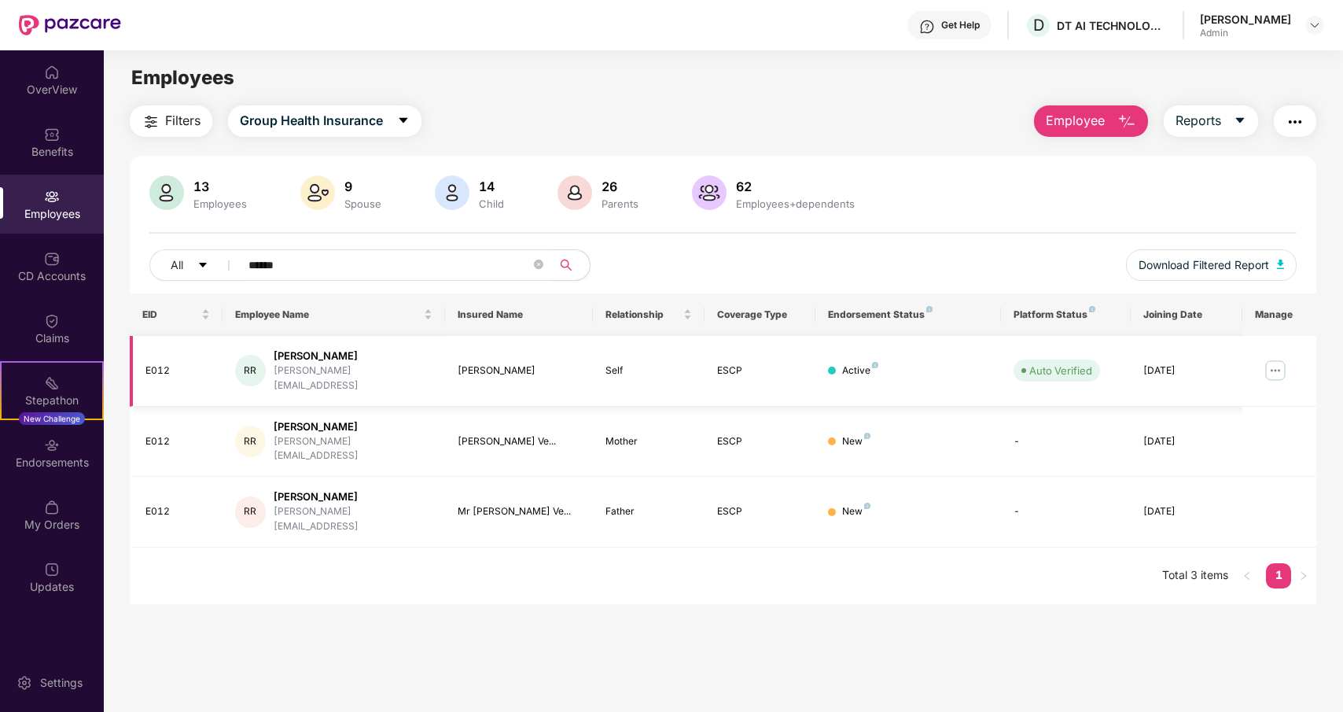
type input "******"
click at [1277, 360] on img at bounding box center [1275, 370] width 25 height 25
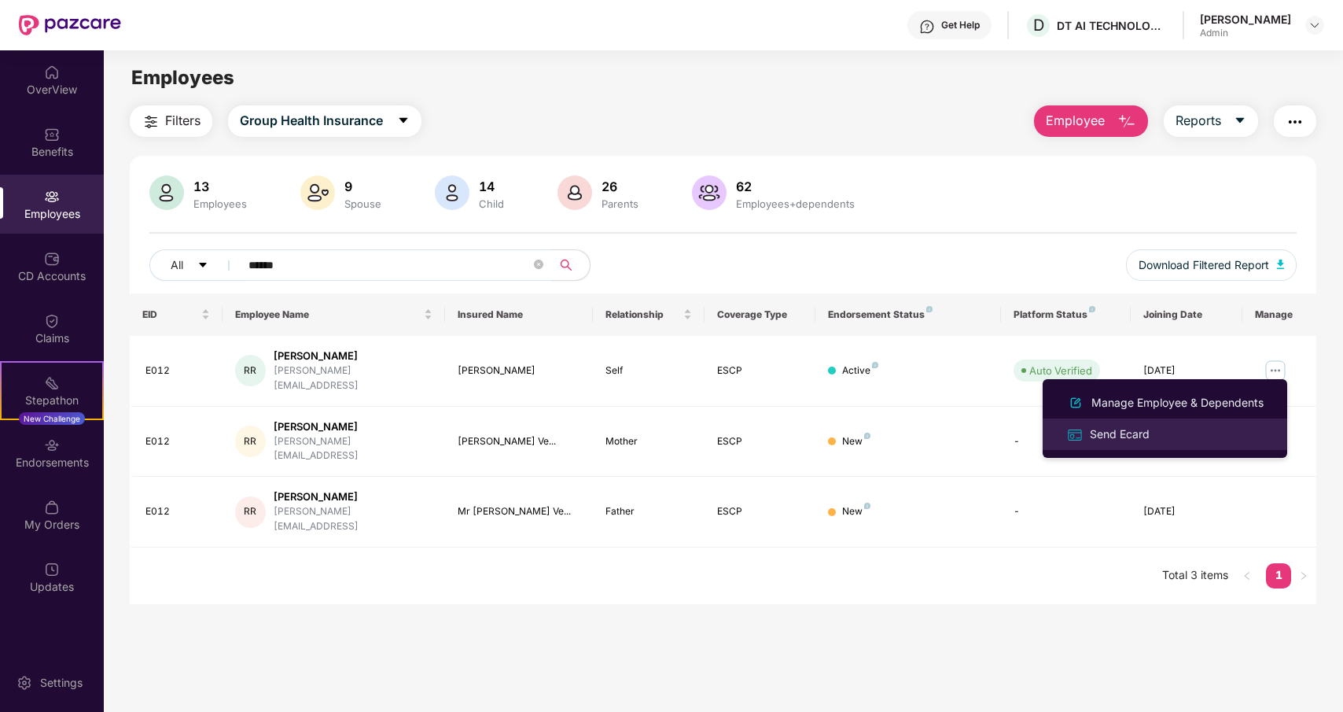
click at [1145, 429] on div "Send Ecard" at bounding box center [1120, 433] width 66 height 17
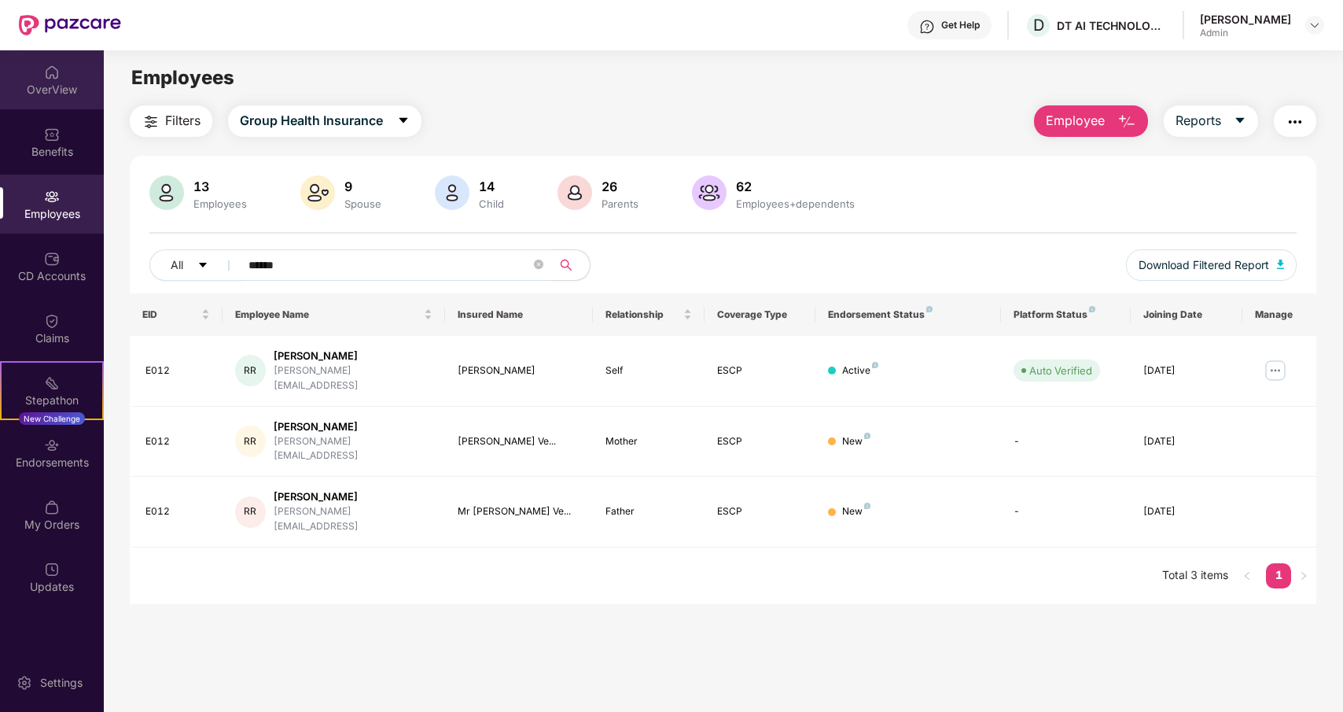
click at [65, 91] on div "OverView" at bounding box center [52, 90] width 104 height 16
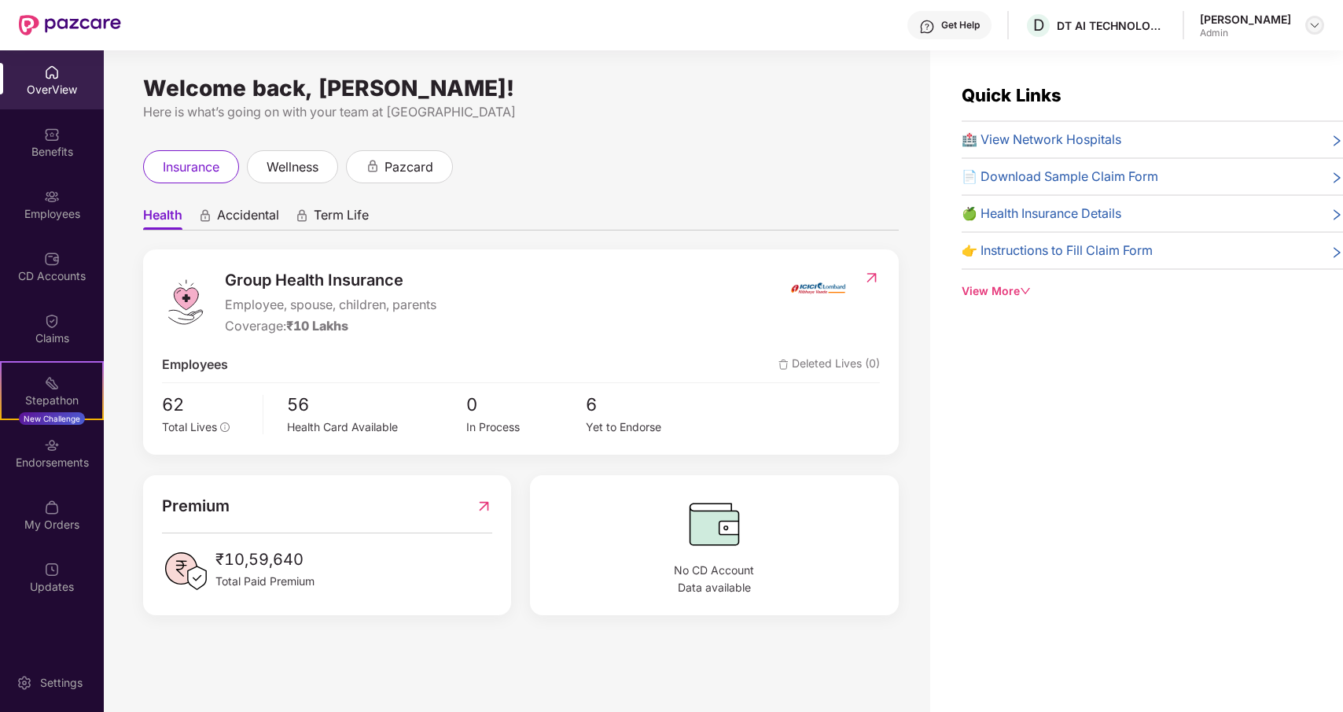
click at [1315, 23] on img at bounding box center [1314, 25] width 13 height 13
click at [57, 82] on div "OverView" at bounding box center [52, 90] width 104 height 16
click at [1315, 28] on img at bounding box center [1314, 25] width 13 height 13
click at [1312, 25] on img at bounding box center [1314, 25] width 13 height 13
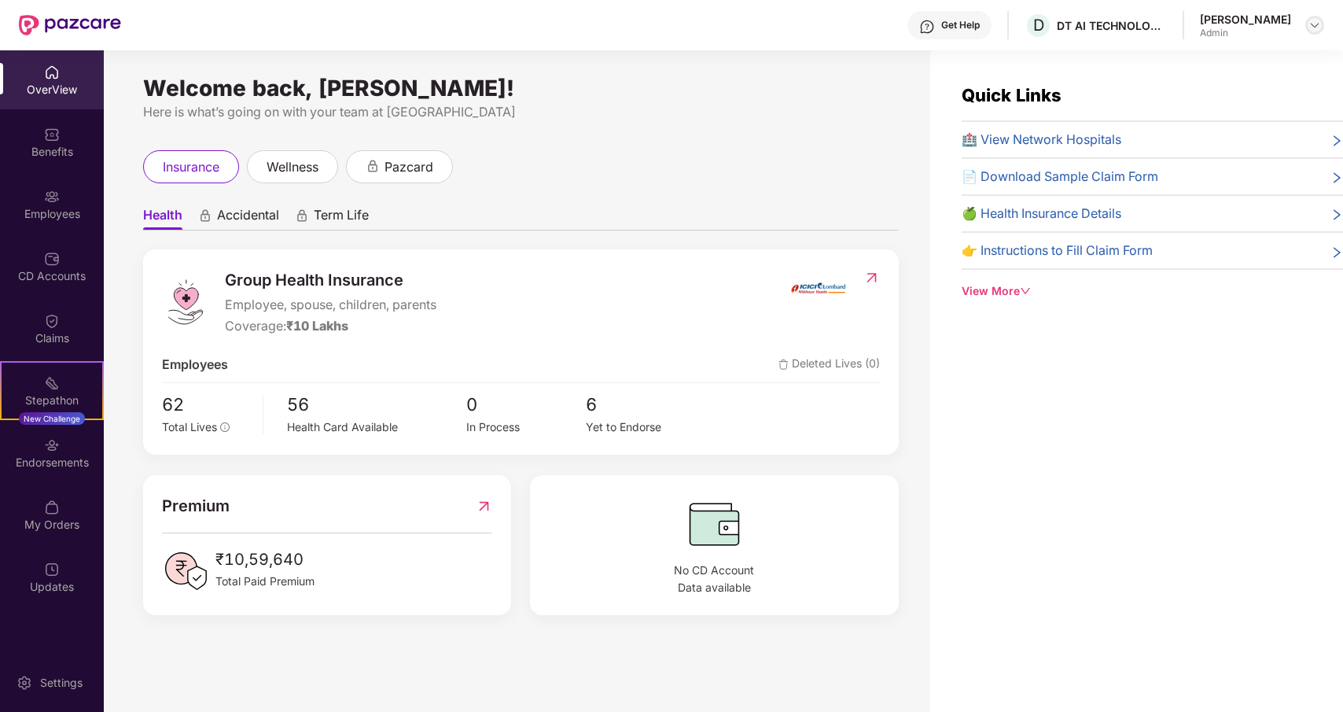
click at [1321, 24] on div at bounding box center [1314, 25] width 19 height 19
click at [1212, 30] on div "Admin" at bounding box center [1245, 33] width 91 height 13
click at [1316, 21] on img at bounding box center [1314, 25] width 13 height 13
click at [46, 68] on img at bounding box center [52, 72] width 16 height 16
